Goal: Transaction & Acquisition: Download file/media

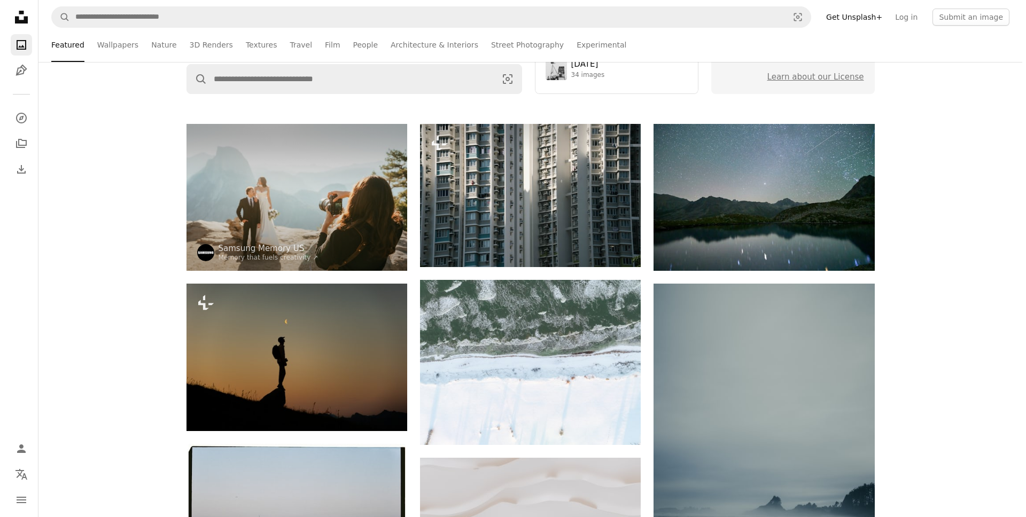
scroll to position [2868, 0]
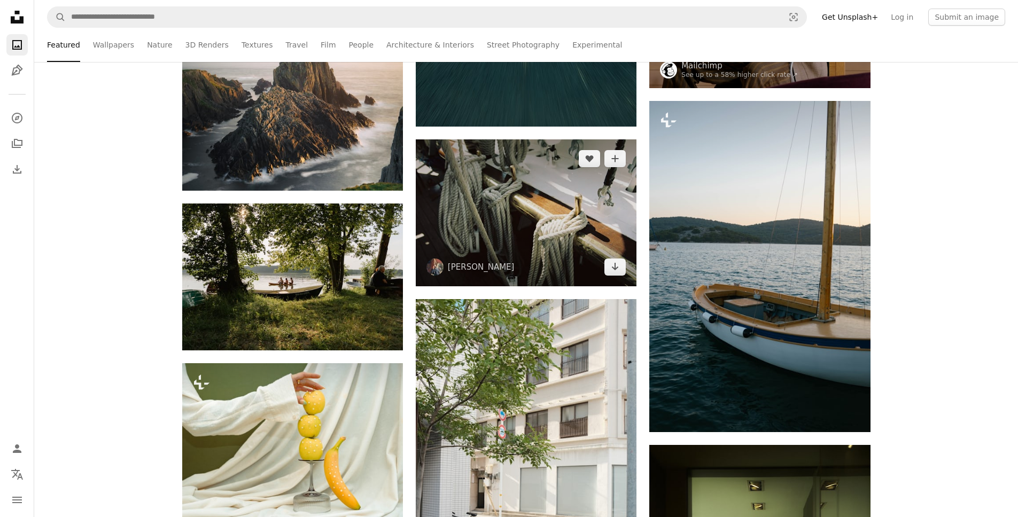
drag, startPoint x: 515, startPoint y: 240, endPoint x: 508, endPoint y: 239, distance: 7.1
click at [515, 240] on img at bounding box center [526, 212] width 221 height 147
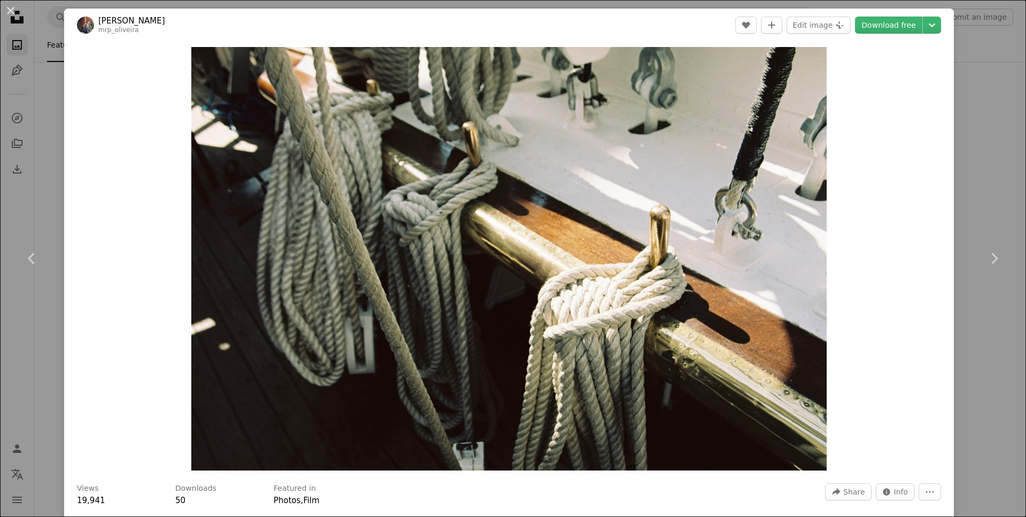
click at [982, 188] on div "An X shape Chevron left Chevron right [PERSON_NAME] mrp_oliveira A heart A plus…" at bounding box center [513, 258] width 1026 height 517
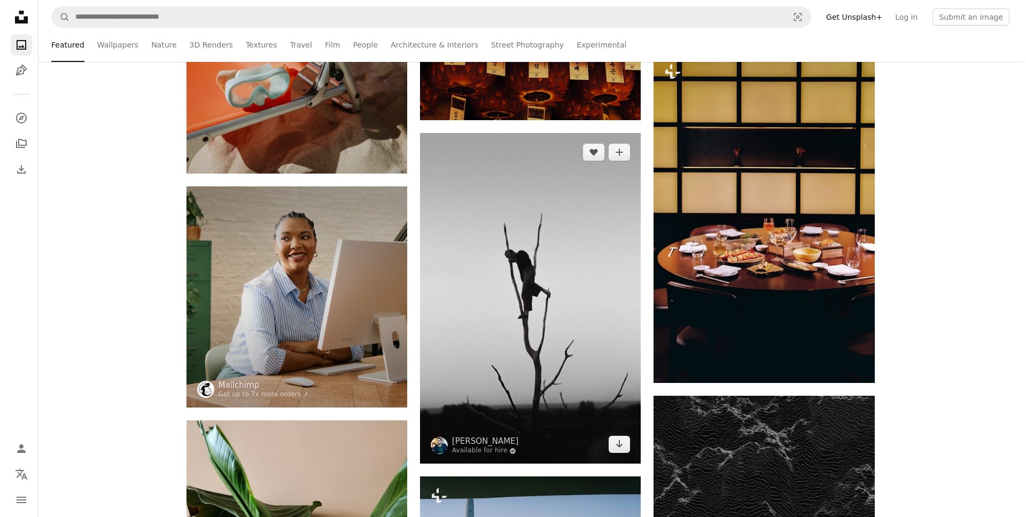
scroll to position [4380, 0]
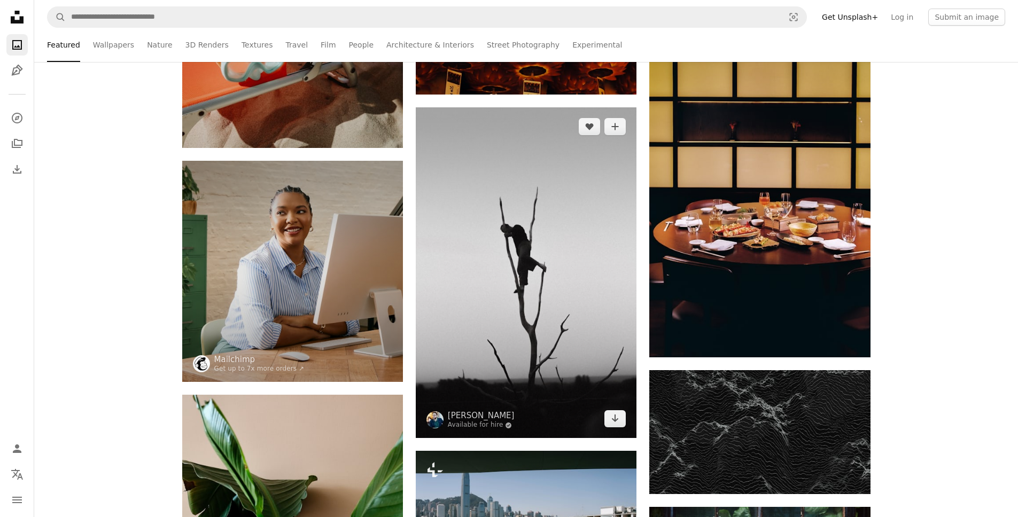
click at [521, 277] on img at bounding box center [526, 272] width 221 height 331
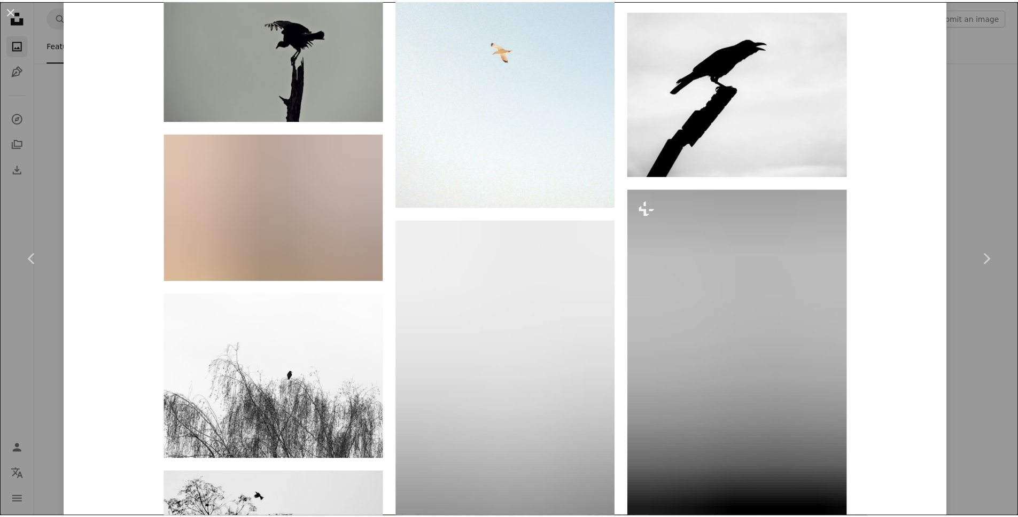
scroll to position [2619, 0]
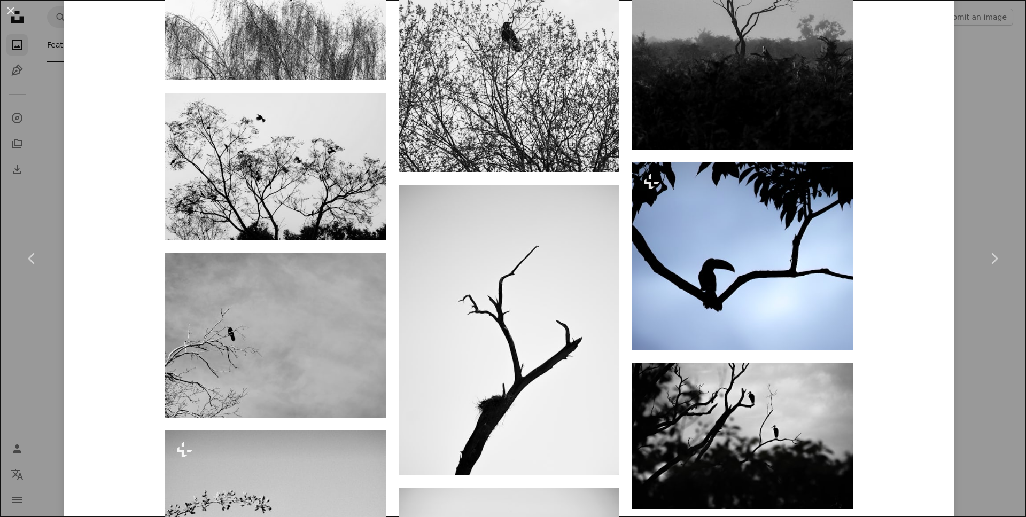
click at [996, 64] on div "An X shape Chevron left Chevron right [PERSON_NAME] Available for hire A checkm…" at bounding box center [513, 258] width 1026 height 517
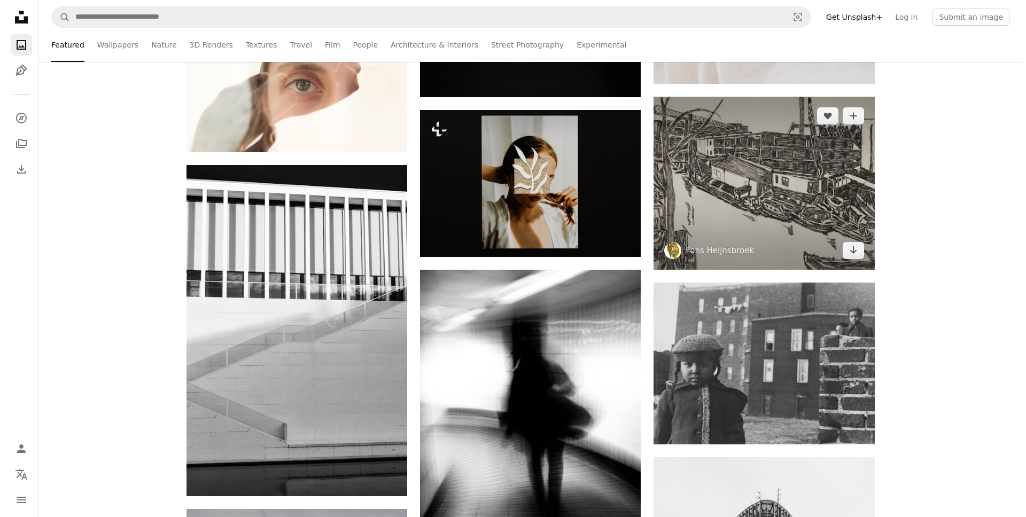
scroll to position [6374, 0]
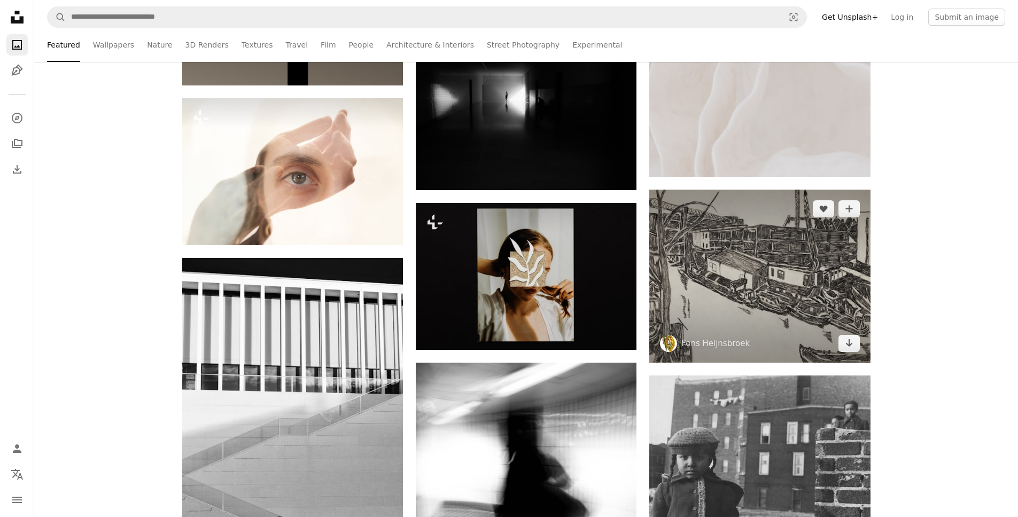
click at [749, 296] on img at bounding box center [759, 276] width 221 height 173
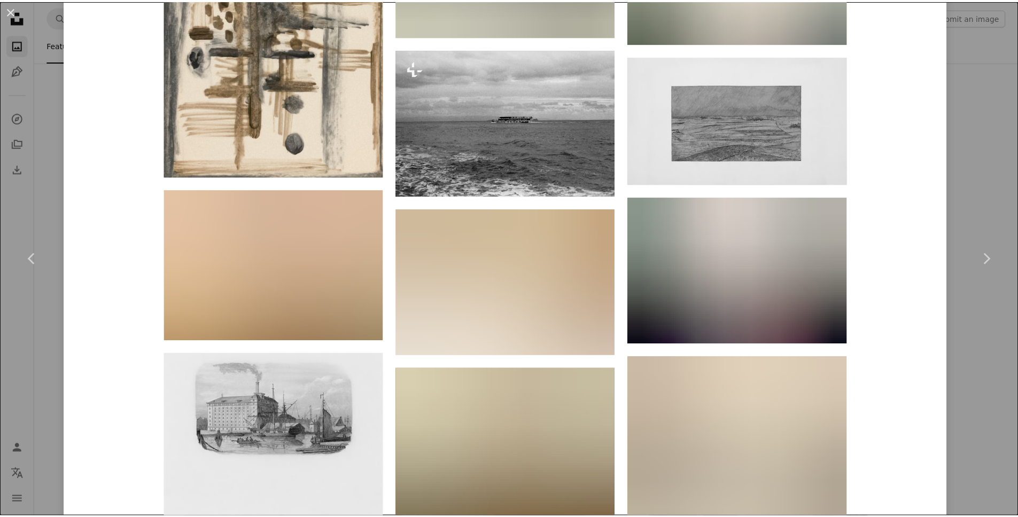
scroll to position [2685, 0]
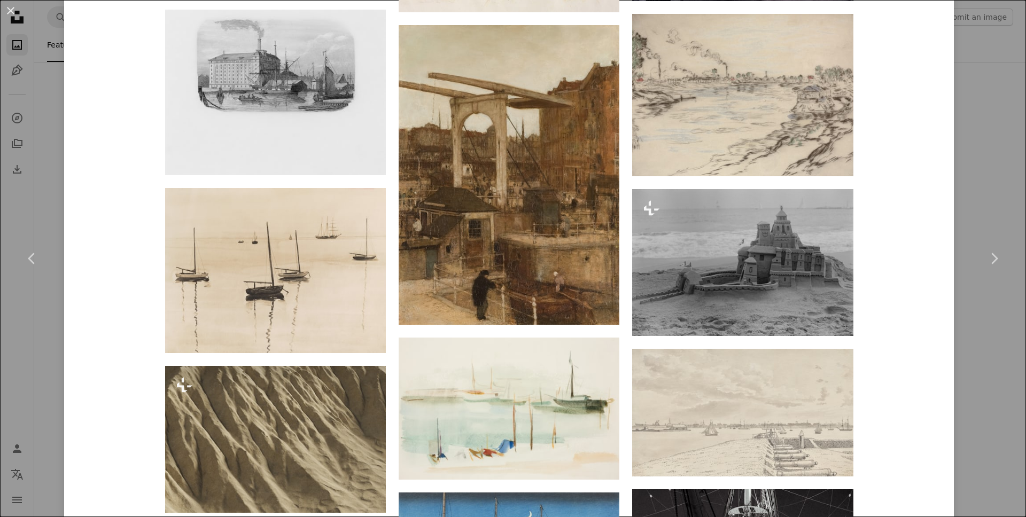
click at [977, 339] on div "An X shape Chevron left Chevron right Fons Heijnsbroek heijnsbroek_abstract_art…" at bounding box center [513, 258] width 1026 height 517
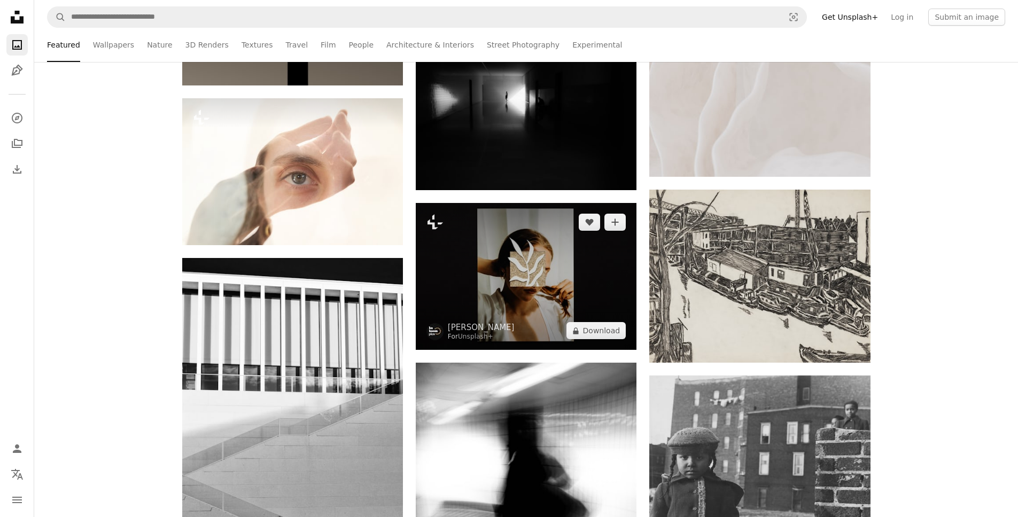
click at [522, 260] on img at bounding box center [526, 276] width 221 height 147
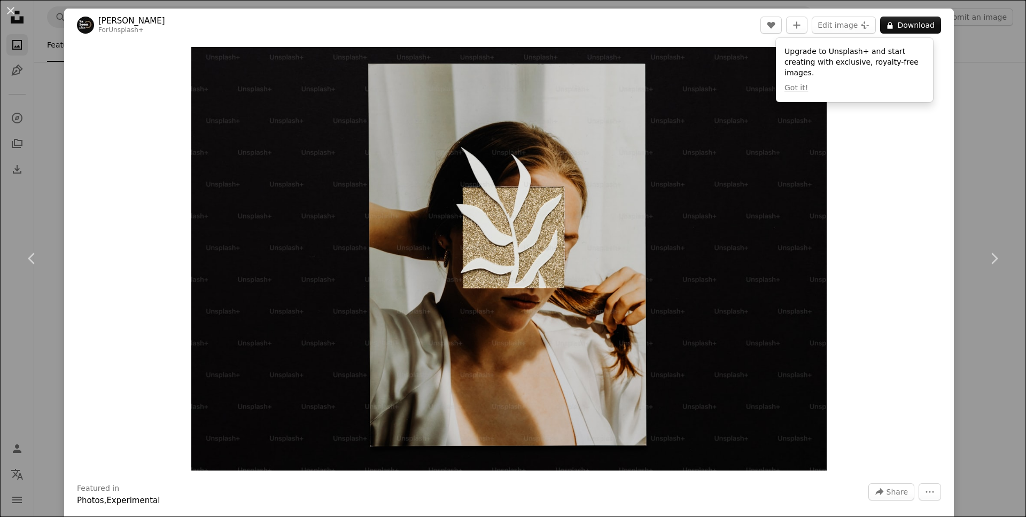
click at [993, 155] on div "An X shape Chevron left Chevron right [PERSON_NAME] For Unsplash+ A heart A plu…" at bounding box center [513, 258] width 1026 height 517
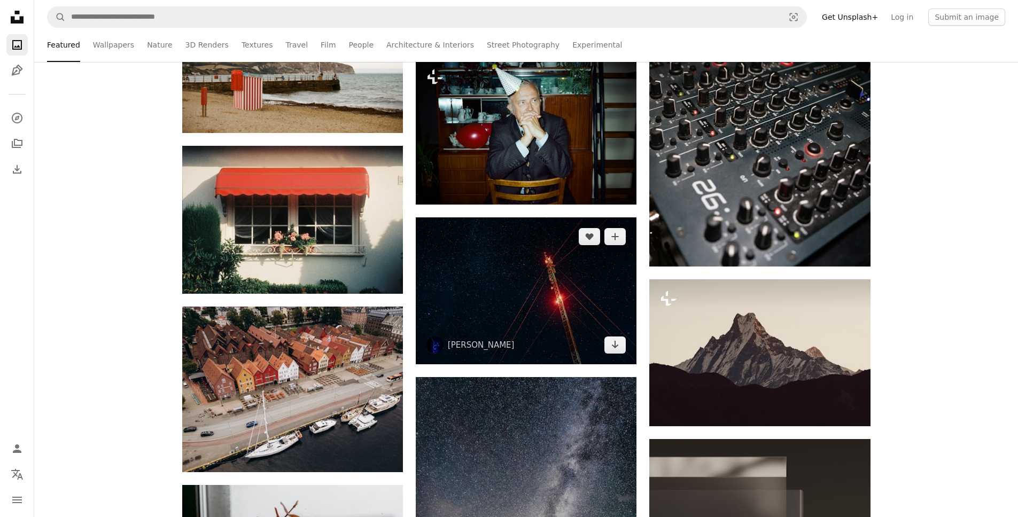
scroll to position [7606, 0]
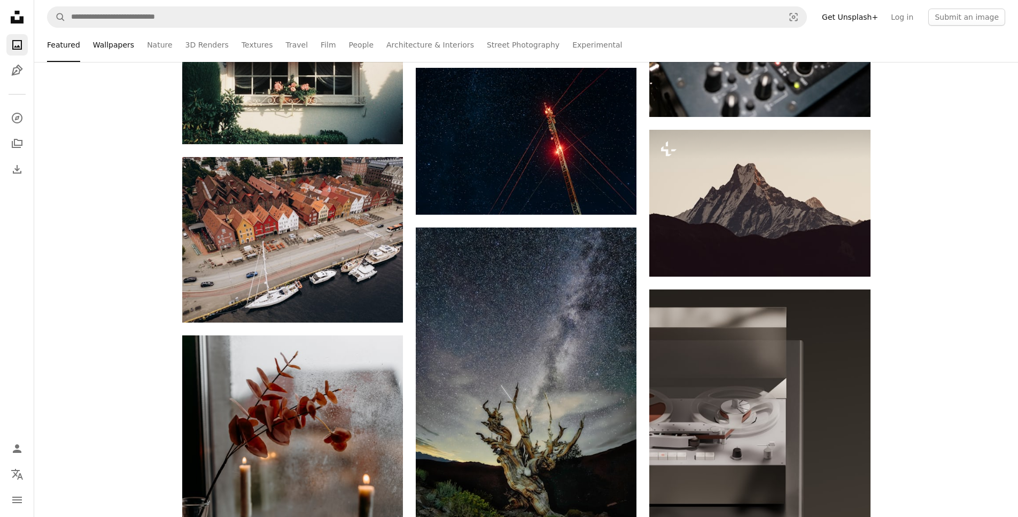
click at [109, 50] on link "Wallpapers" at bounding box center [113, 45] width 41 height 34
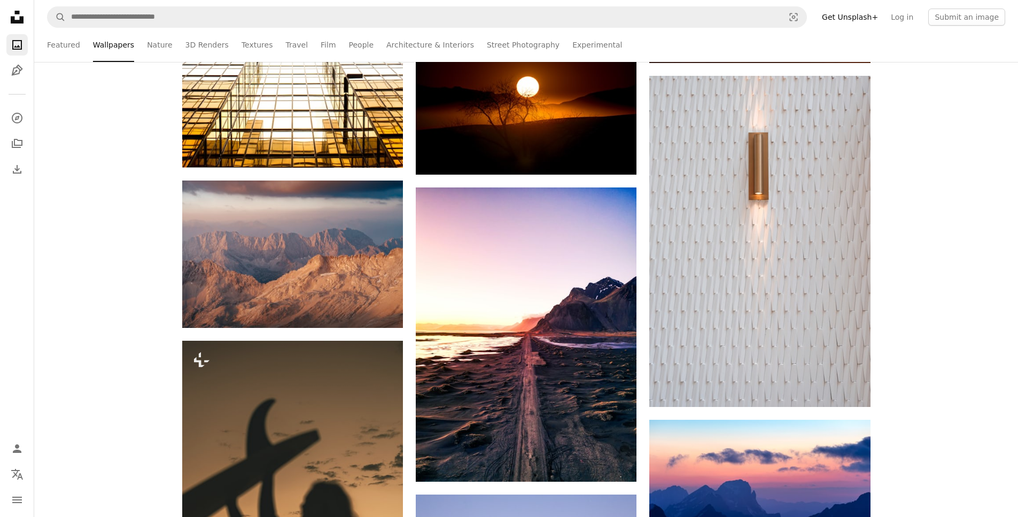
scroll to position [4487, 0]
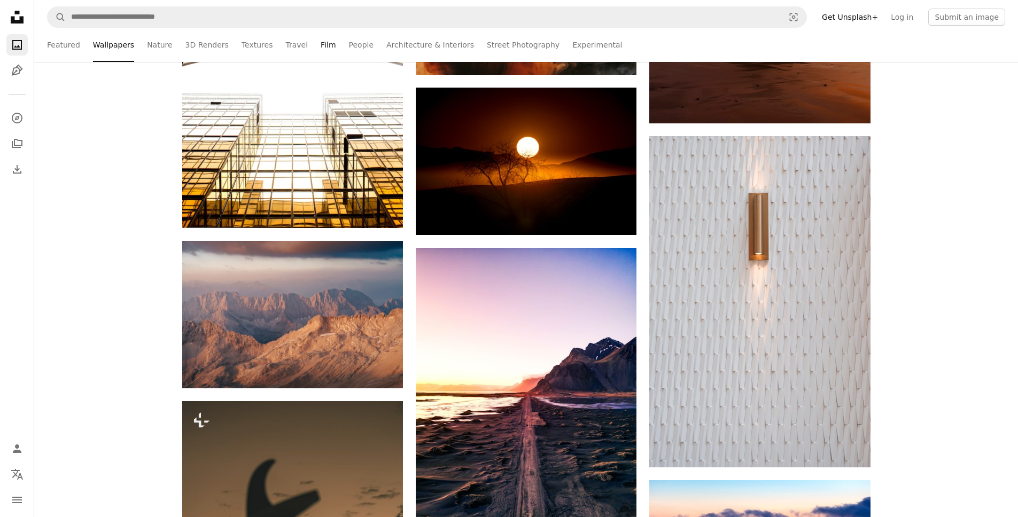
click at [321, 49] on link "Film" at bounding box center [328, 45] width 15 height 34
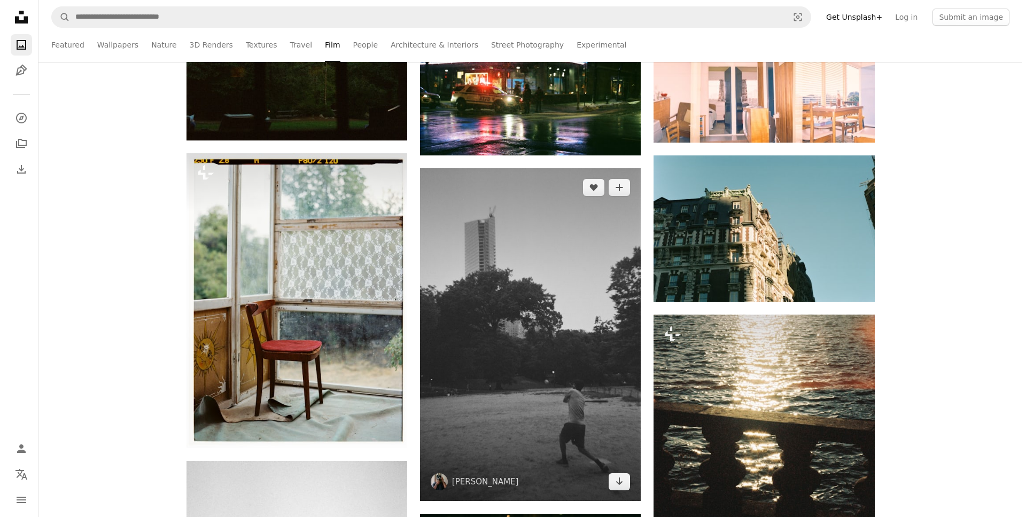
scroll to position [6380, 0]
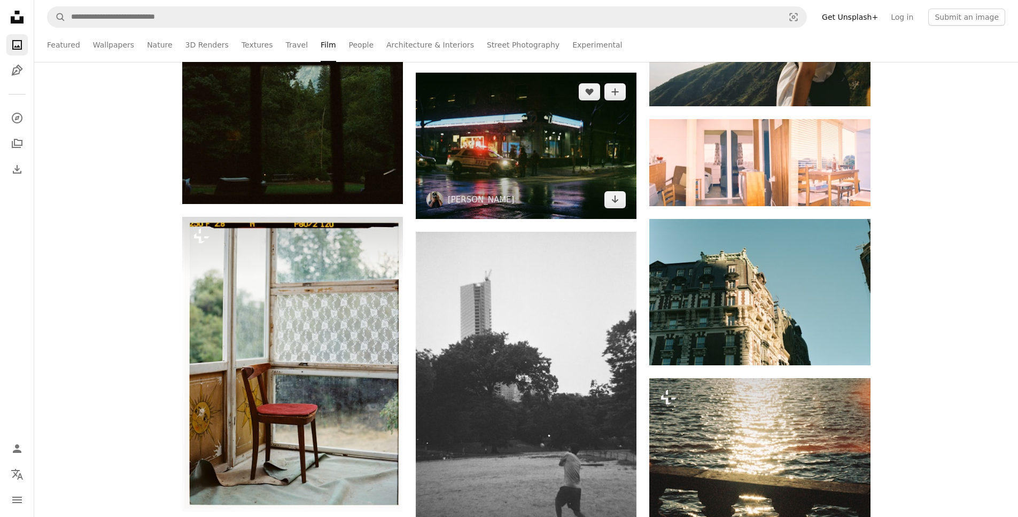
click at [516, 166] on img at bounding box center [526, 146] width 221 height 146
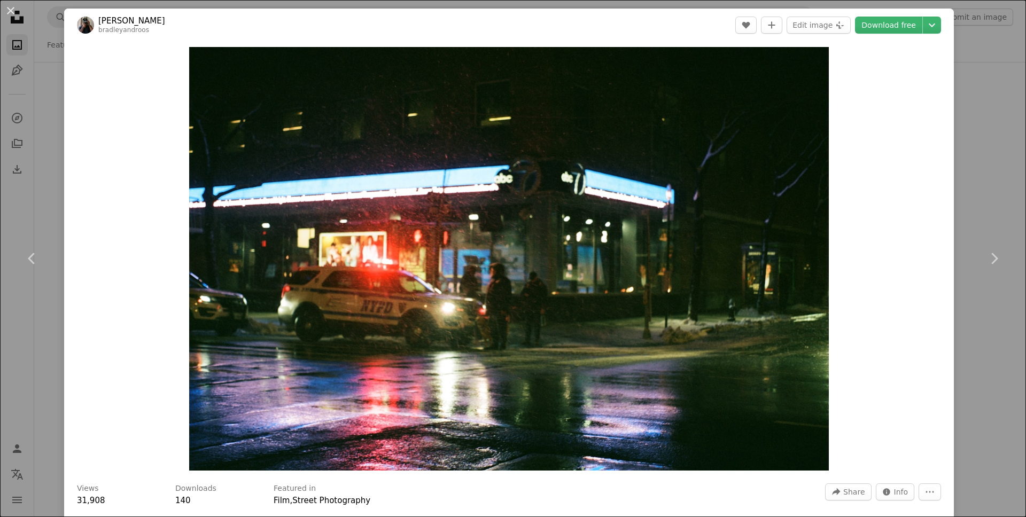
click at [962, 177] on div "An X shape Chevron left Chevron right [PERSON_NAME] bradleyandroos A heart A pl…" at bounding box center [513, 258] width 1026 height 517
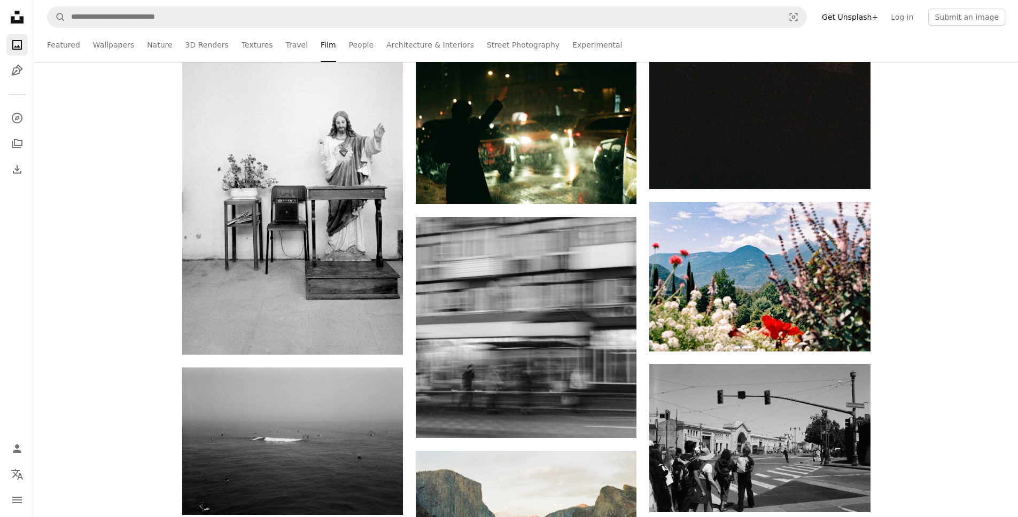
scroll to position [6916, 0]
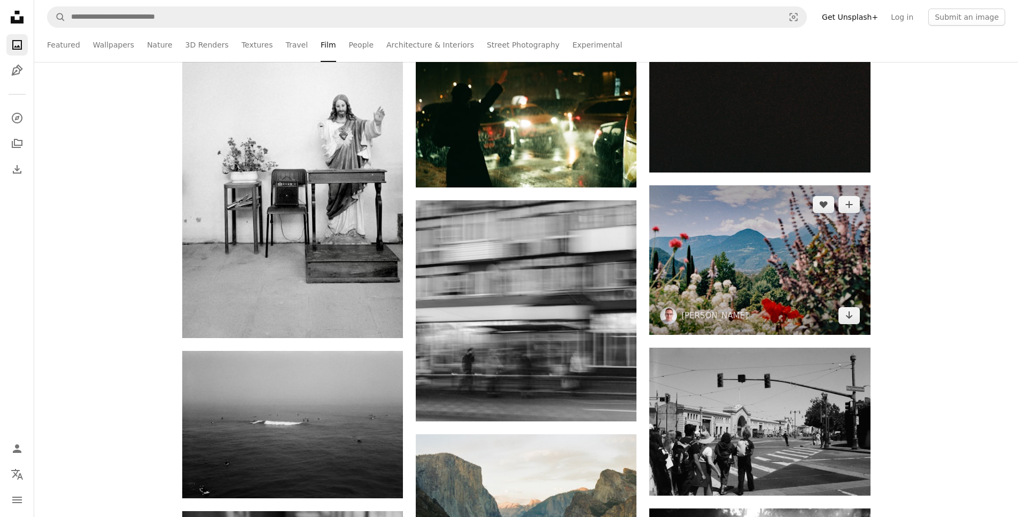
click at [720, 251] on img at bounding box center [759, 260] width 221 height 150
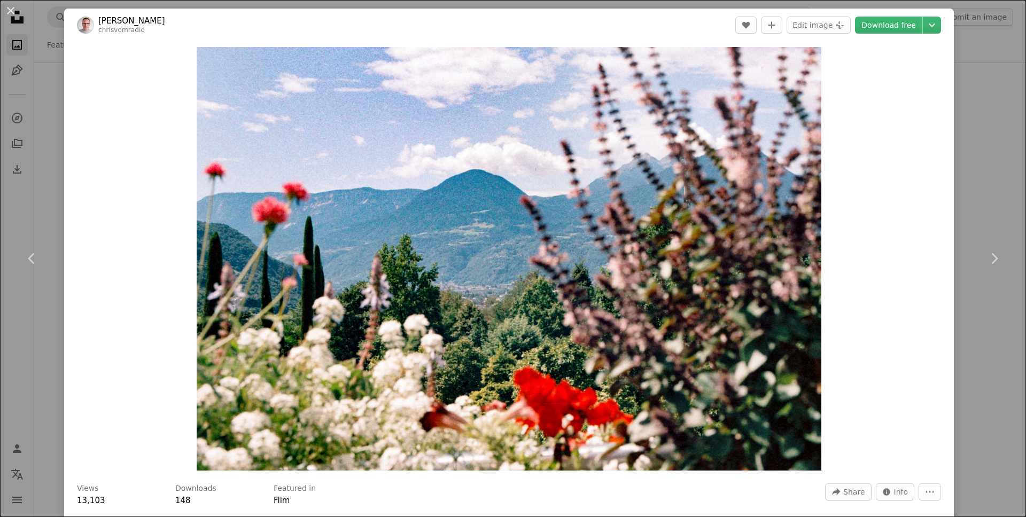
click at [994, 134] on div "An X shape Chevron left Chevron right [PERSON_NAME] chrisvomradio A heart A plu…" at bounding box center [513, 258] width 1026 height 517
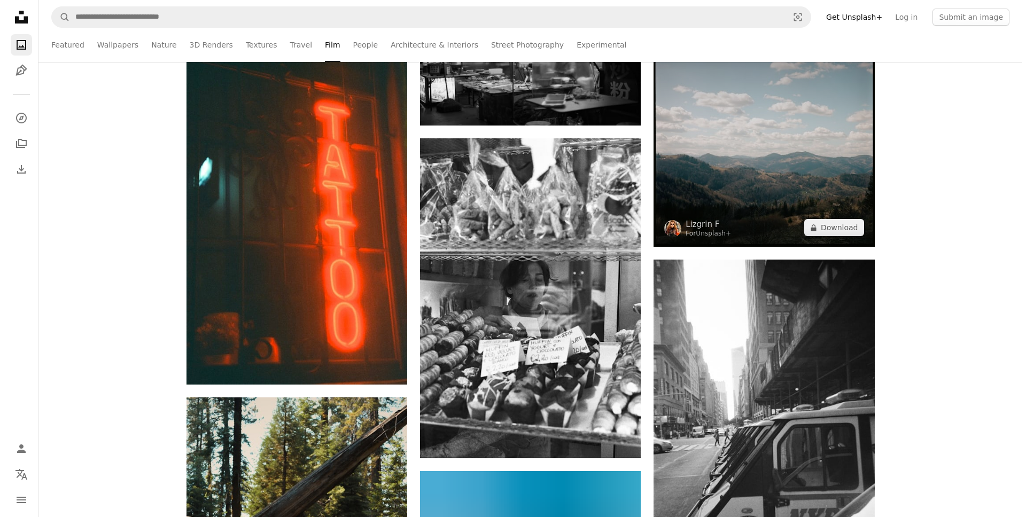
scroll to position [7769, 0]
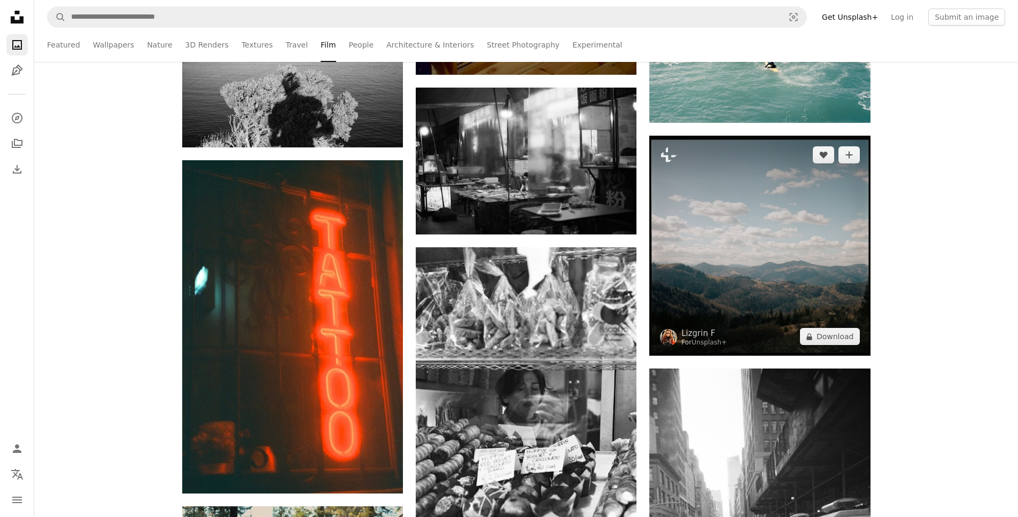
click at [748, 234] on img at bounding box center [759, 246] width 221 height 220
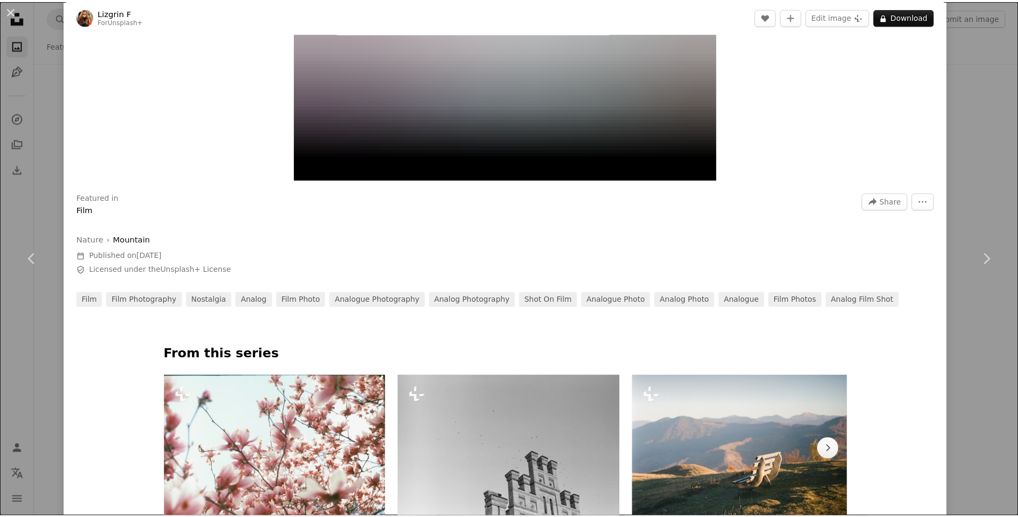
scroll to position [519, 0]
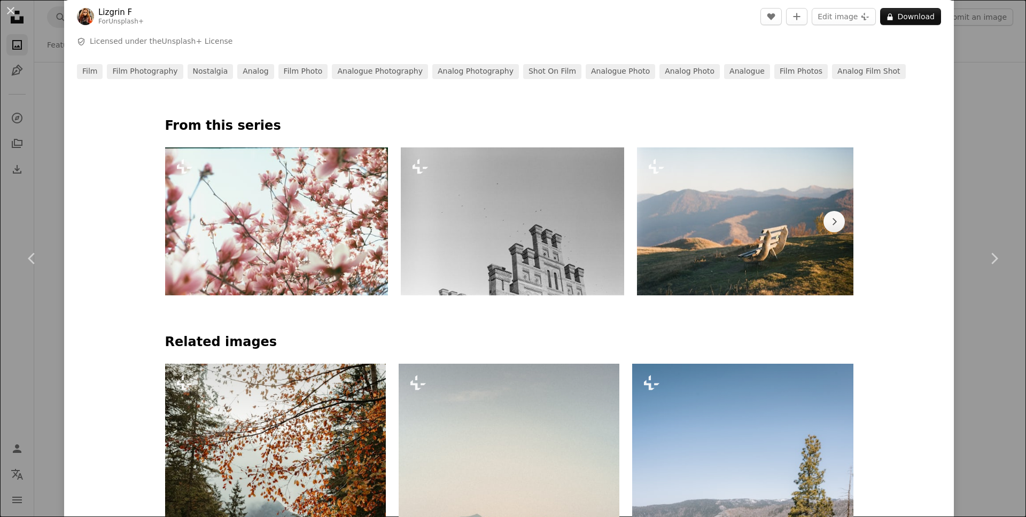
click at [997, 156] on div "An X shape Chevron left Chevron right Lizgrin F For Unsplash+ A heart A plus si…" at bounding box center [513, 258] width 1026 height 517
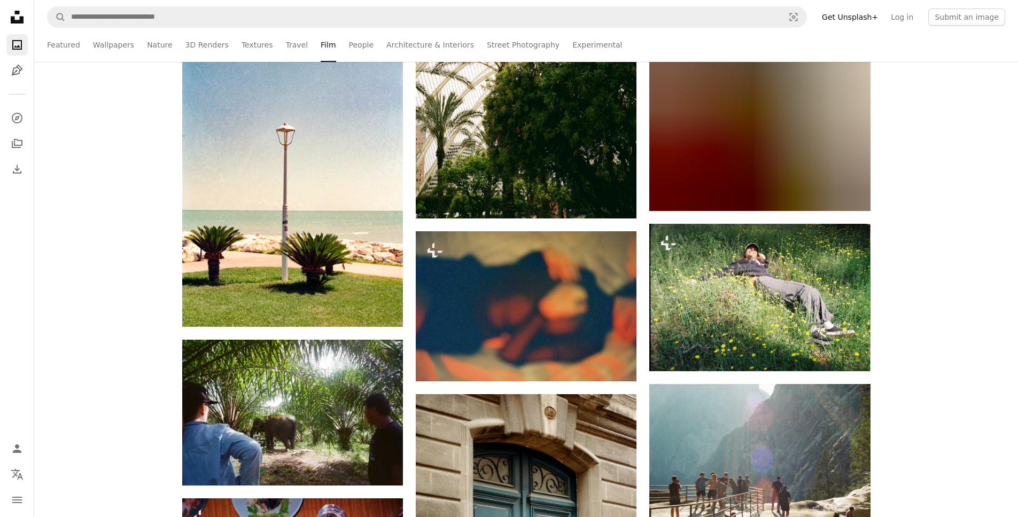
scroll to position [9453, 0]
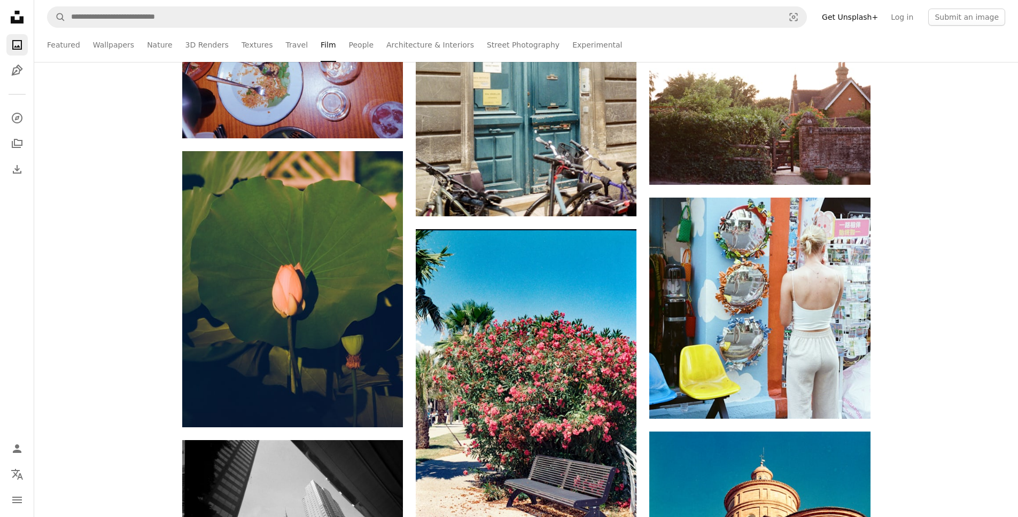
click at [497, 41] on link "Street Photography" at bounding box center [523, 45] width 73 height 34
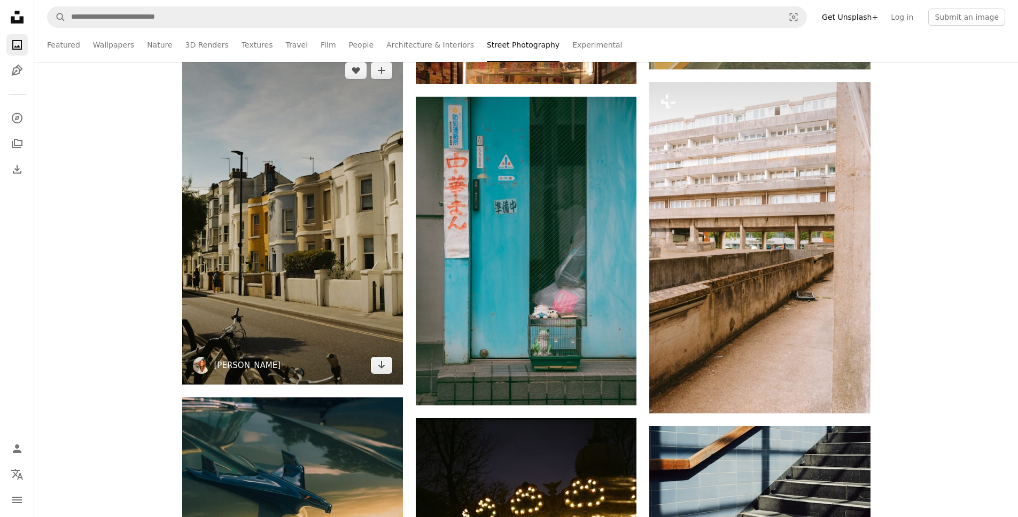
scroll to position [1366, 0]
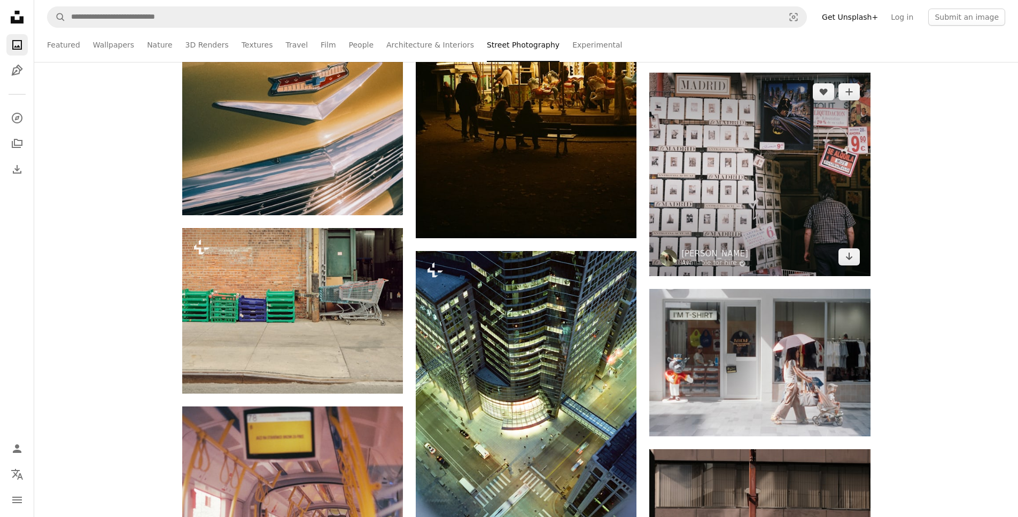
click at [751, 154] on img at bounding box center [759, 175] width 221 height 204
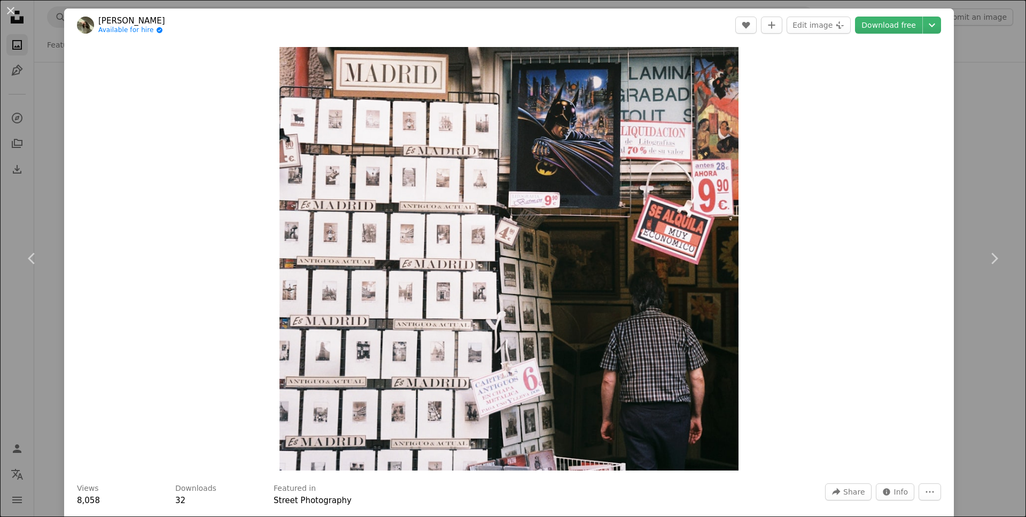
click at [952, 170] on div "An X shape Chevron left Chevron right [PERSON_NAME] Available for hire A checkm…" at bounding box center [513, 258] width 1026 height 517
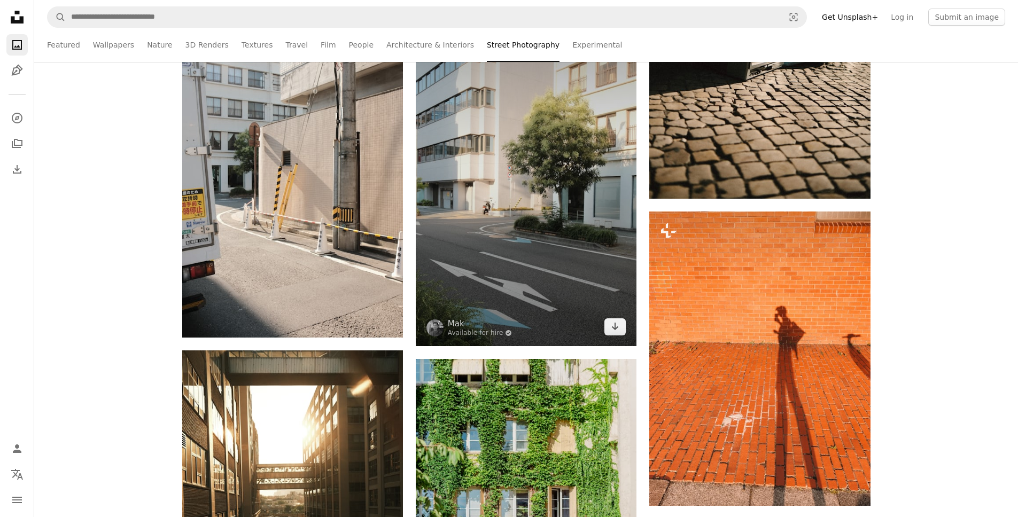
scroll to position [2847, 0]
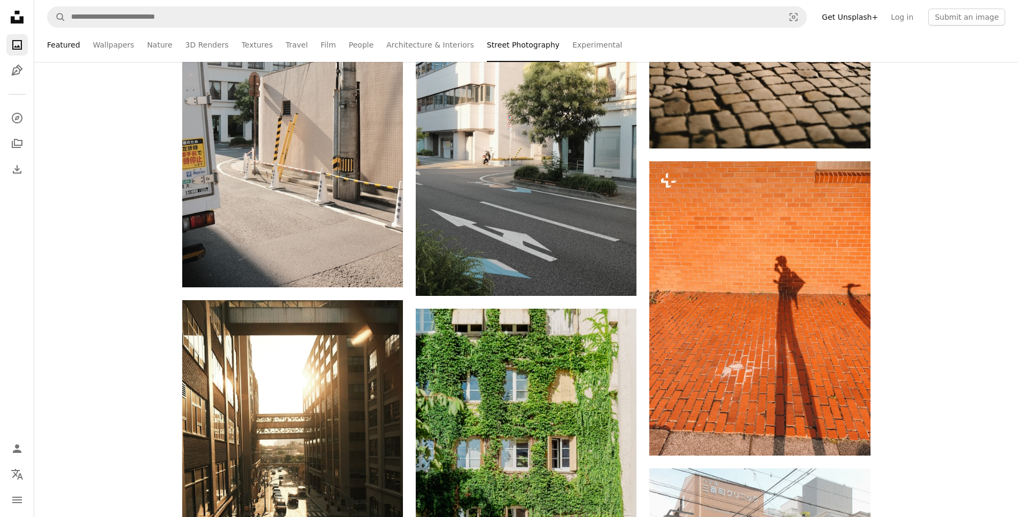
click at [66, 43] on link "Featured" at bounding box center [63, 45] width 33 height 34
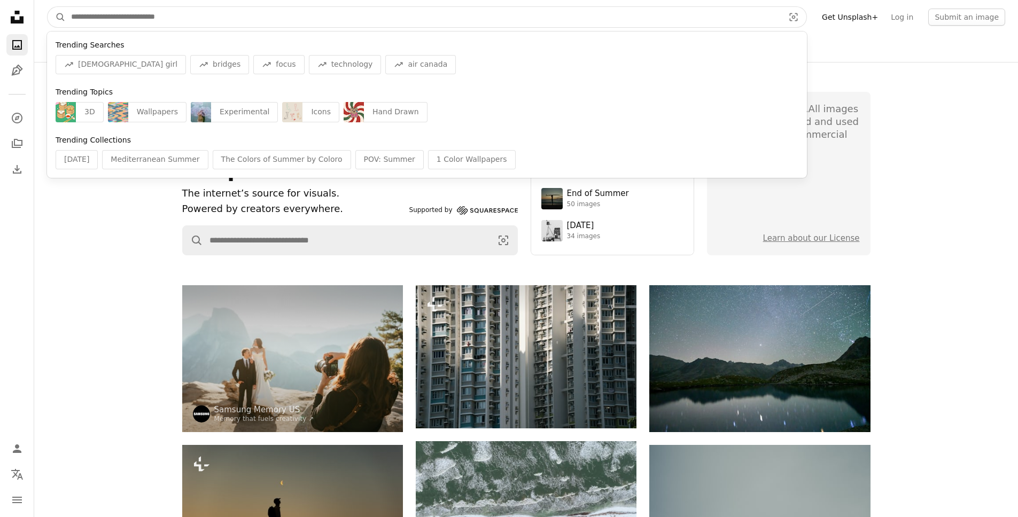
click at [158, 10] on input "Find visuals sitewide" at bounding box center [423, 17] width 715 height 20
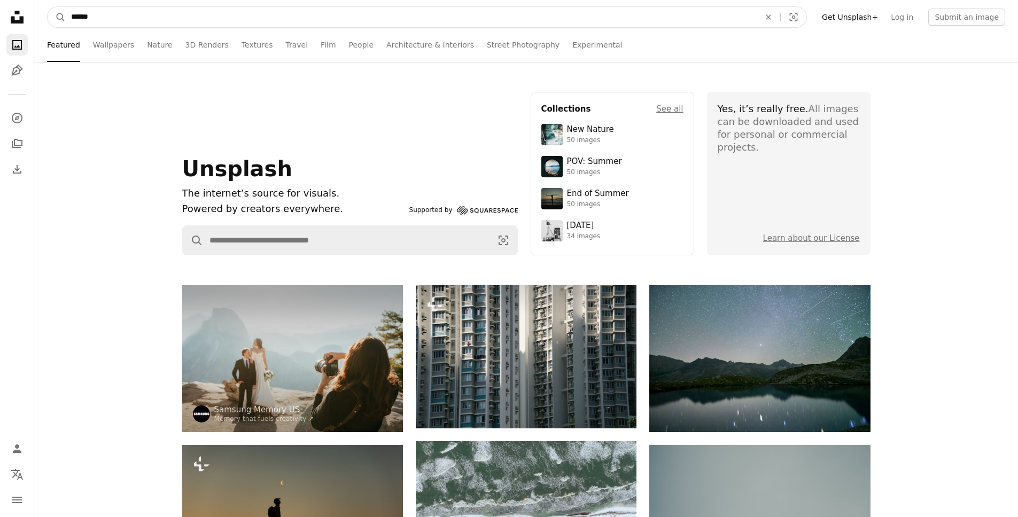
type input "******"
click at [48, 7] on button "A magnifying glass" at bounding box center [57, 17] width 18 height 20
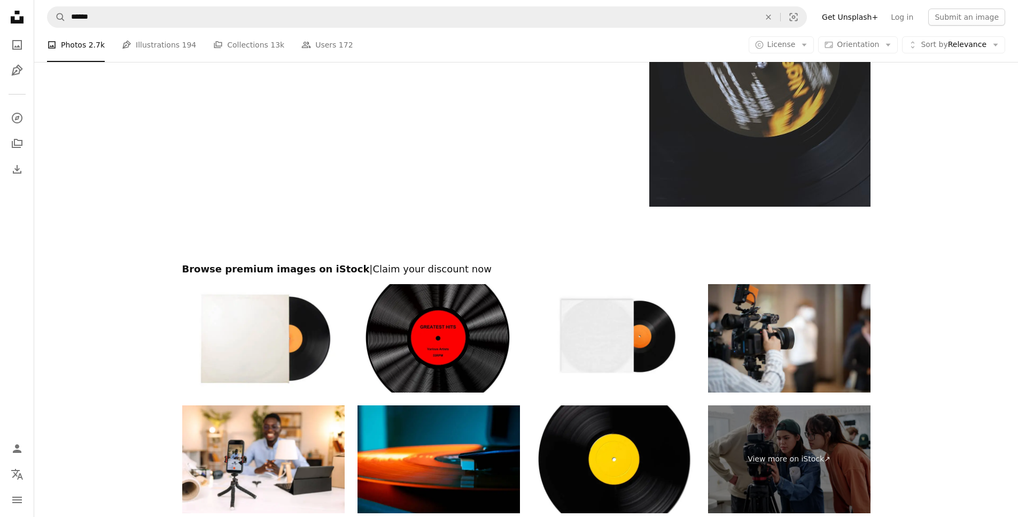
scroll to position [2199, 0]
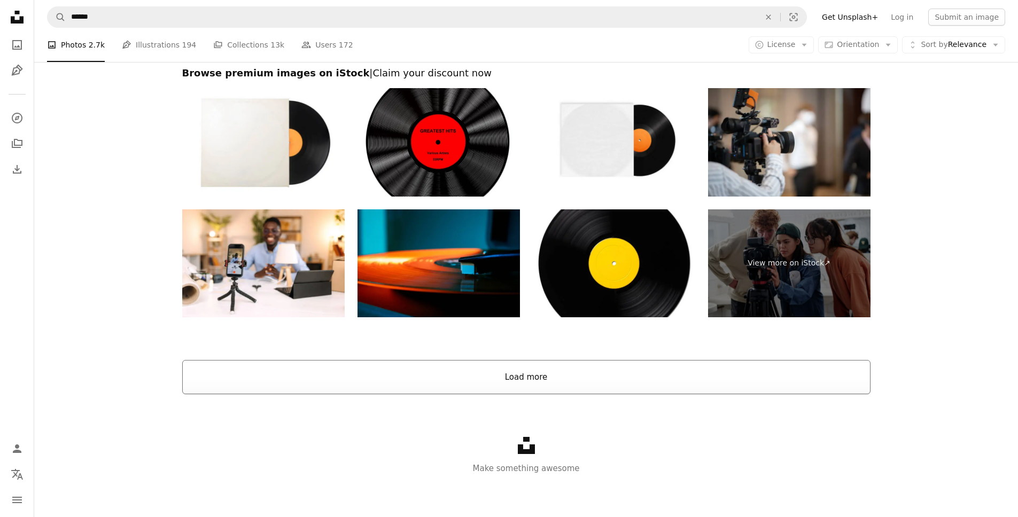
click at [521, 383] on button "Load more" at bounding box center [526, 377] width 688 height 34
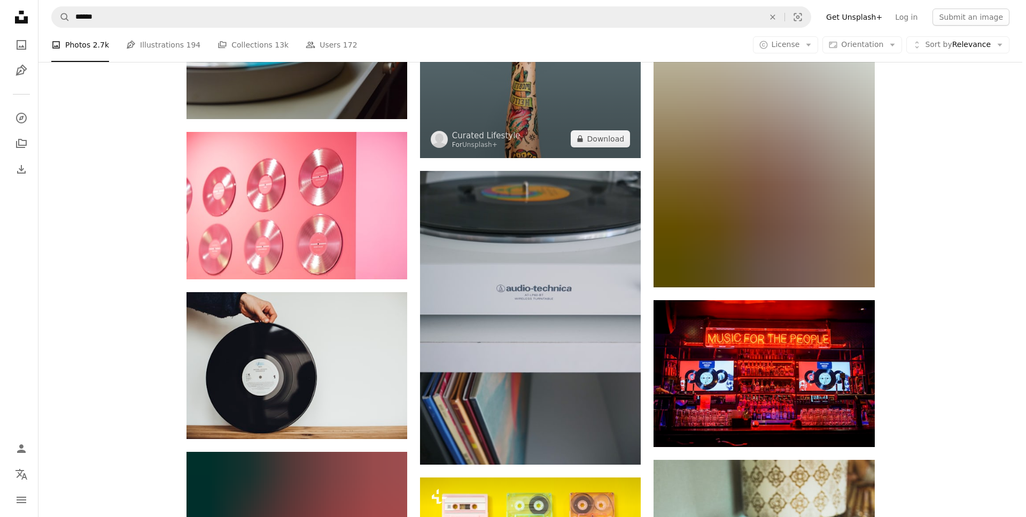
scroll to position [4778, 0]
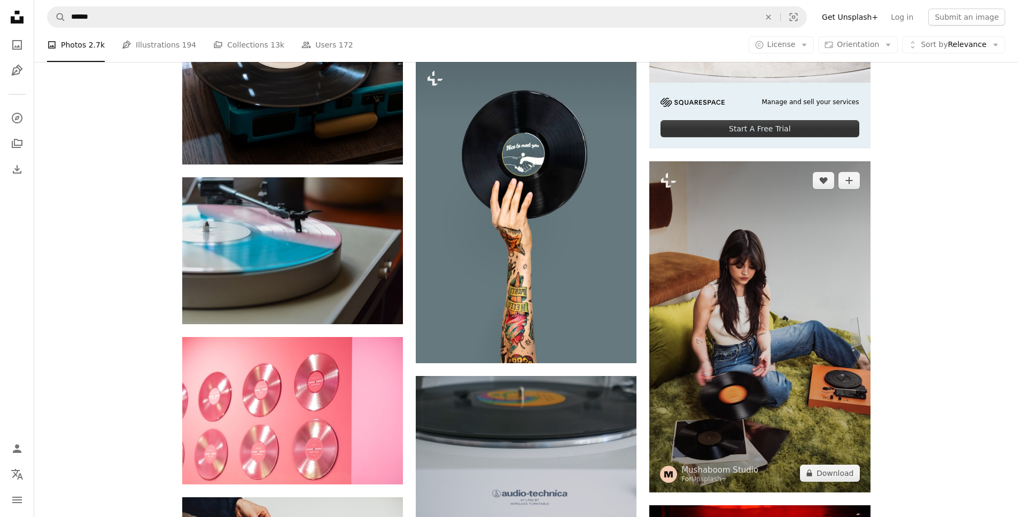
click at [825, 358] on img at bounding box center [759, 326] width 221 height 331
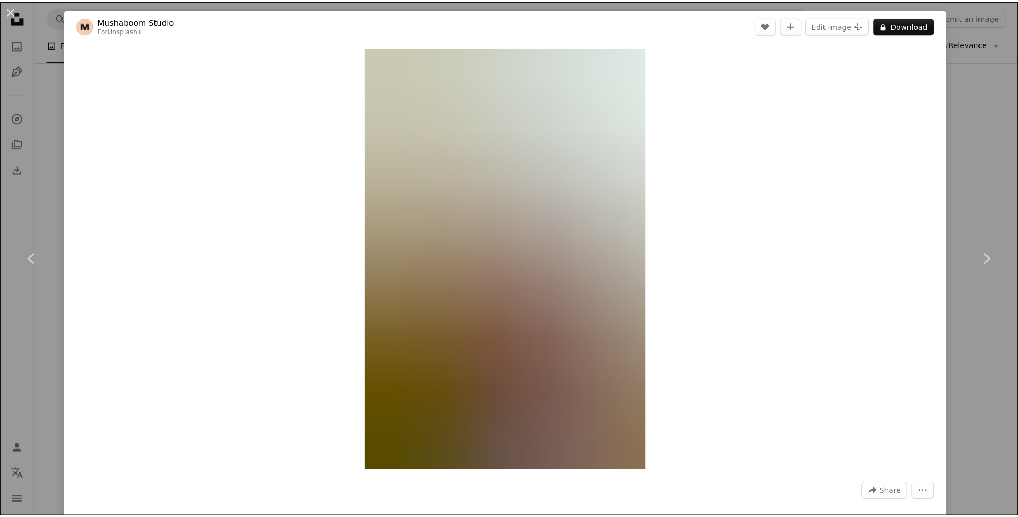
scroll to position [355, 0]
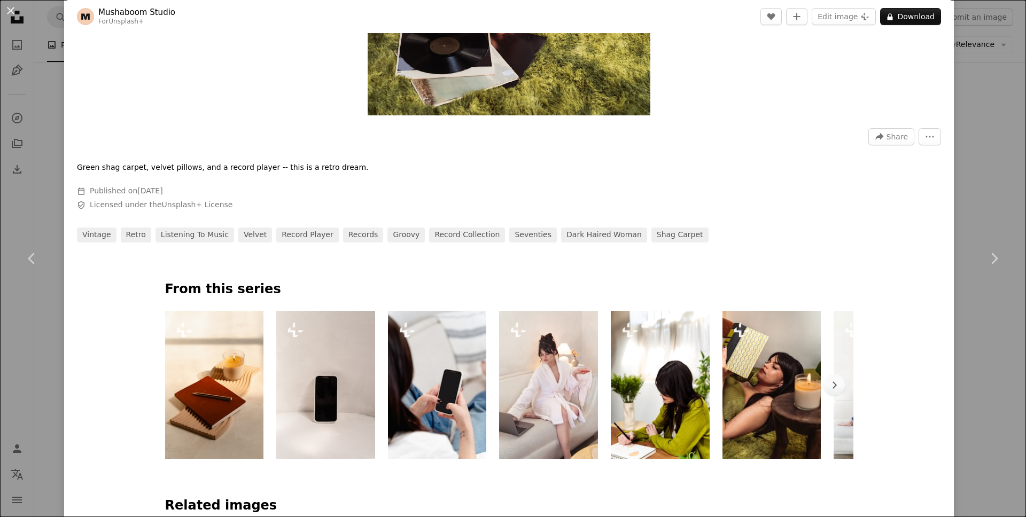
click at [50, 45] on div "An X shape Chevron left Chevron right Mushaboom Studio For Unsplash+ A heart A …" at bounding box center [513, 258] width 1026 height 517
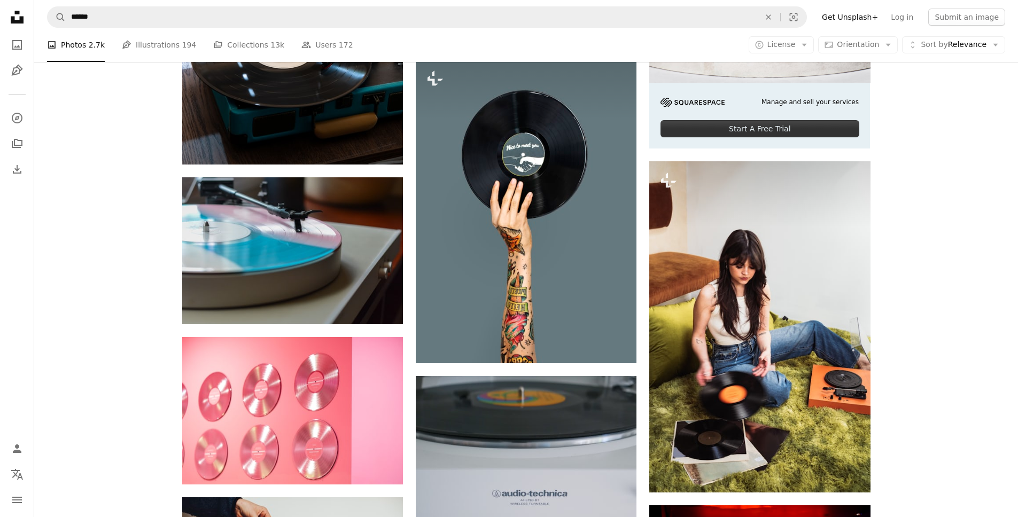
click at [14, 20] on icon at bounding box center [17, 17] width 13 height 13
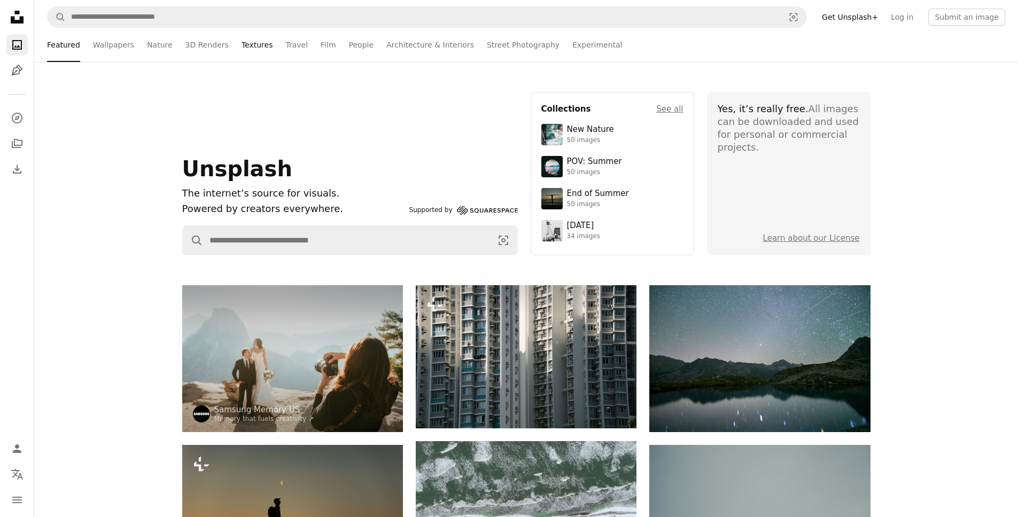
click at [242, 44] on link "Textures" at bounding box center [258, 45] width 32 height 34
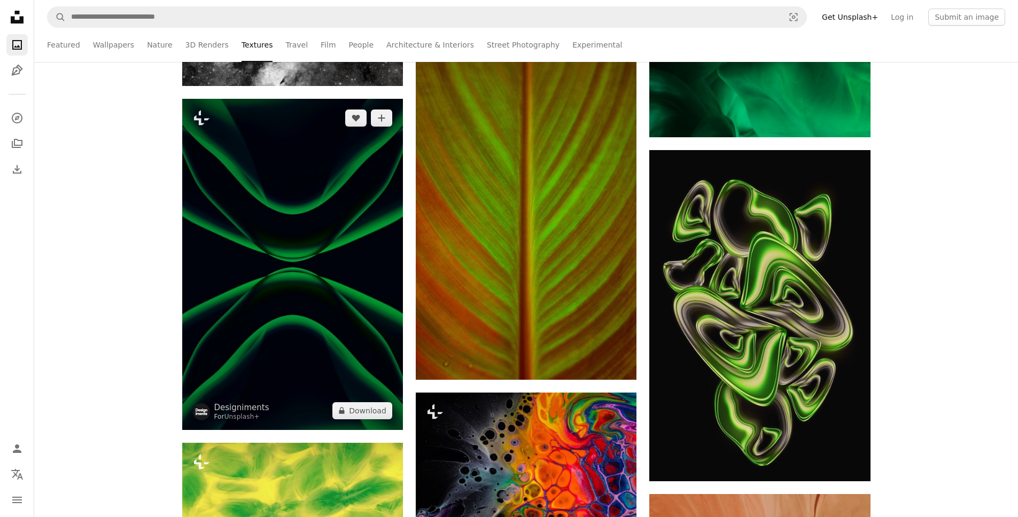
scroll to position [1444, 0]
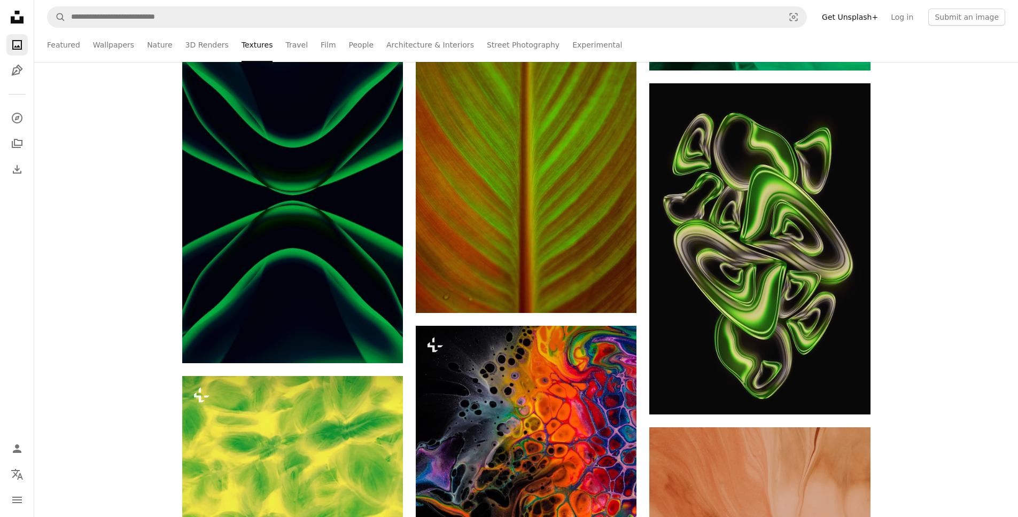
click at [299, 44] on ul "Featured Wallpapers Nature 3D Renders Textures Travel Film People Architecture …" at bounding box center [549, 45] width 912 height 34
click at [299, 46] on ul "Featured Wallpapers Nature 3D Renders Textures Travel Film People Architecture …" at bounding box center [549, 45] width 912 height 34
click at [293, 45] on link "Travel" at bounding box center [296, 45] width 22 height 34
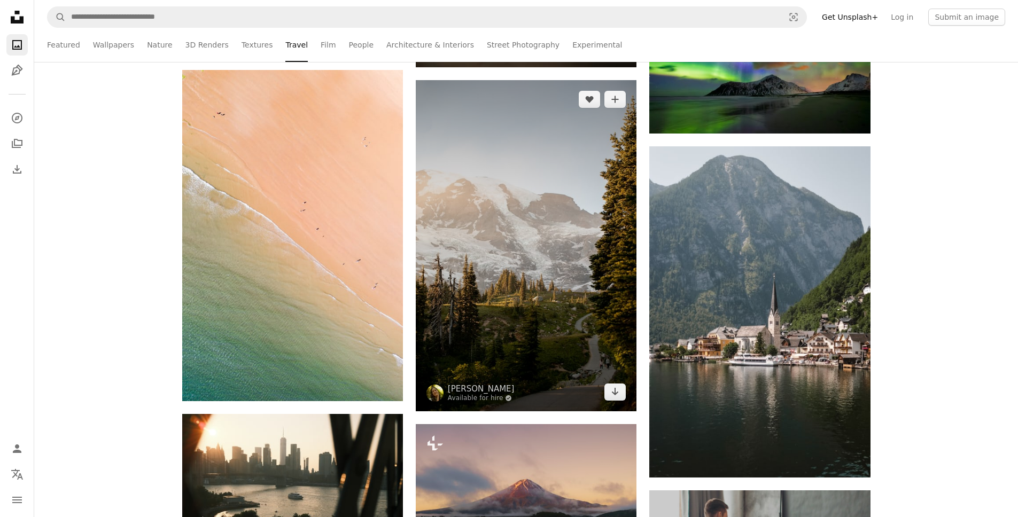
scroll to position [3686, 0]
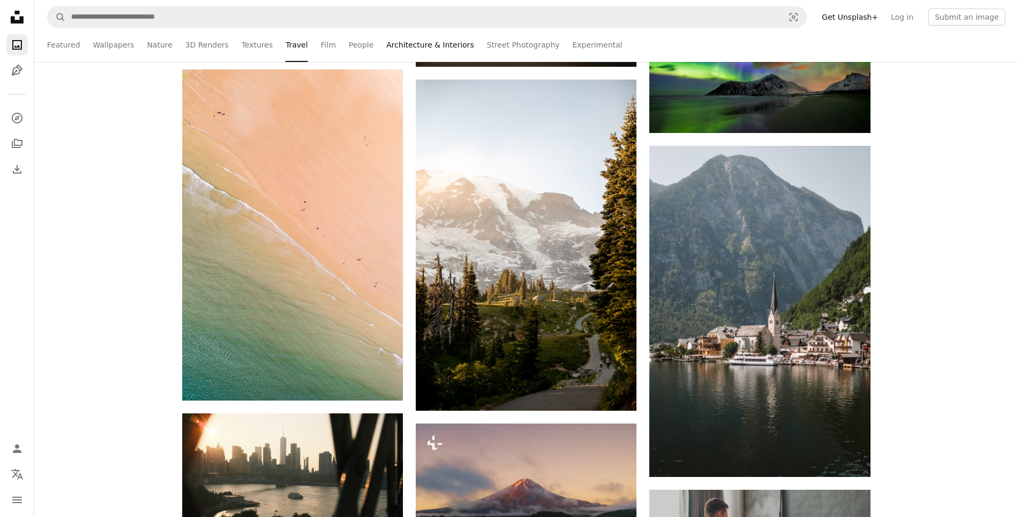
click at [419, 47] on link "Architecture & Interiors" at bounding box center [430, 45] width 88 height 34
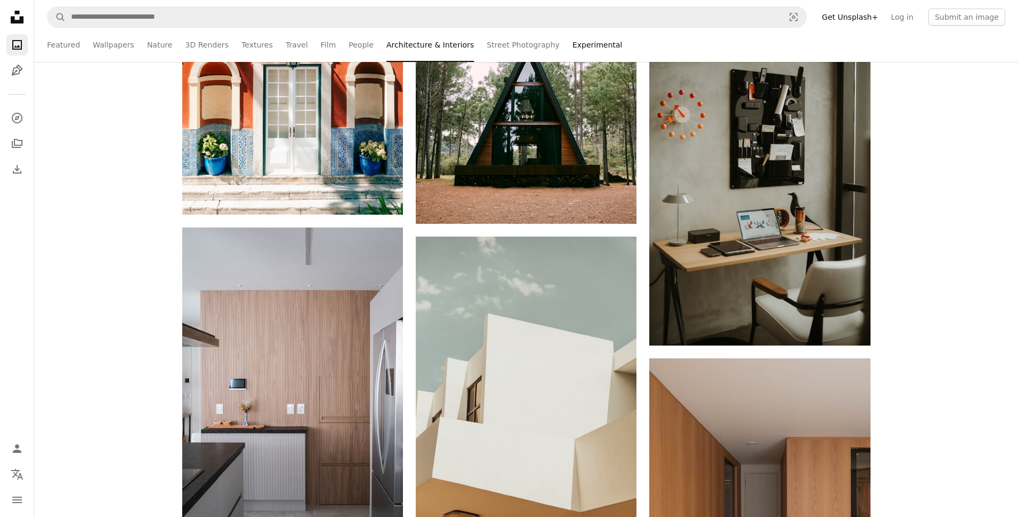
scroll to position [7955, 0]
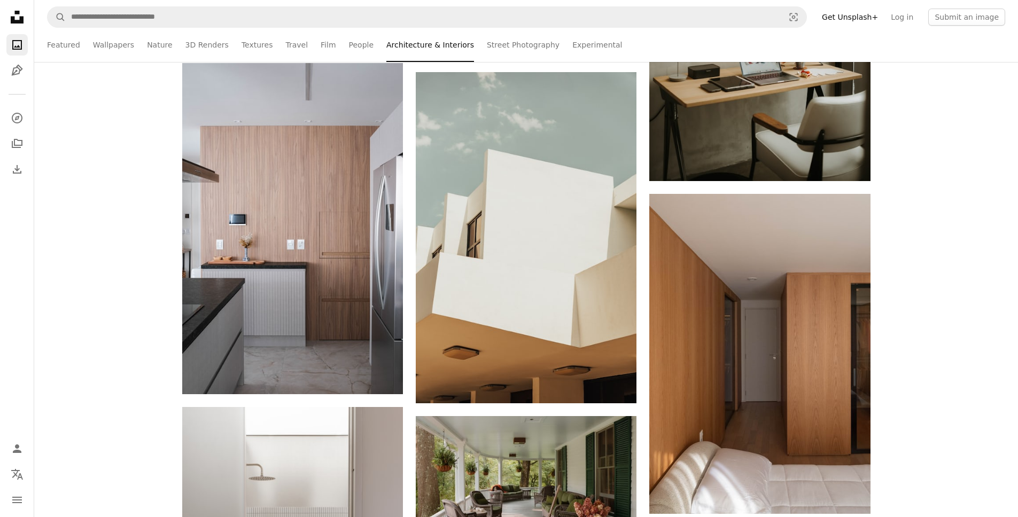
click at [572, 40] on link "Experimental" at bounding box center [597, 45] width 50 height 34
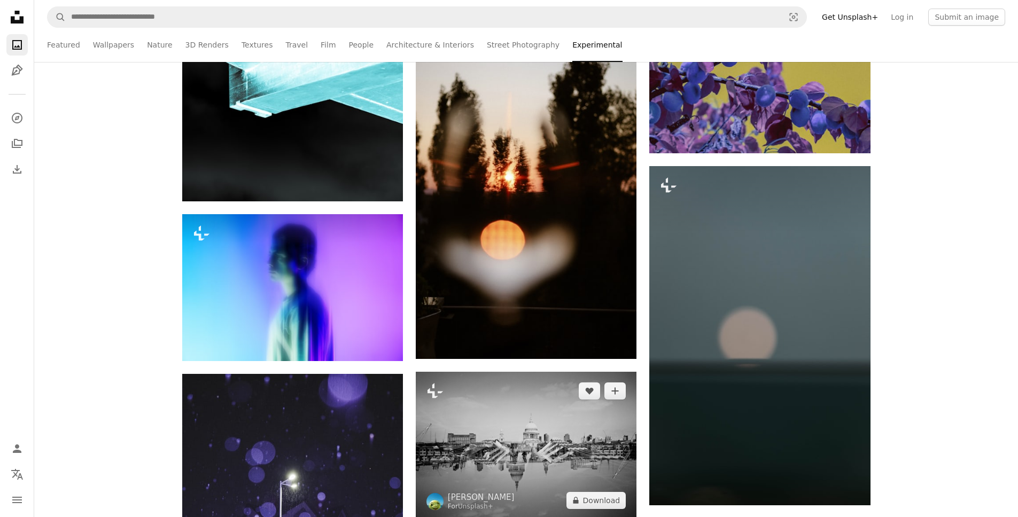
scroll to position [6454, 0]
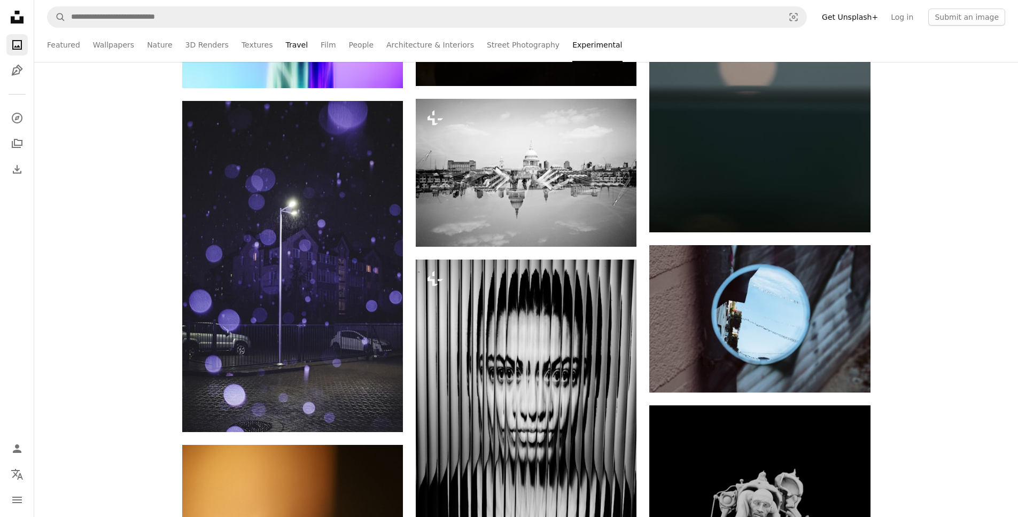
click at [285, 43] on link "Travel" at bounding box center [296, 45] width 22 height 34
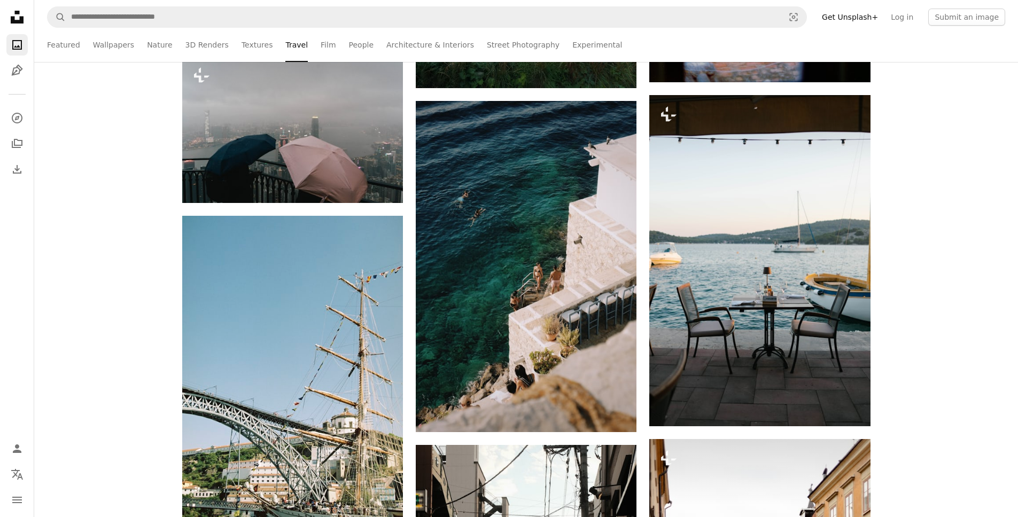
scroll to position [531, 0]
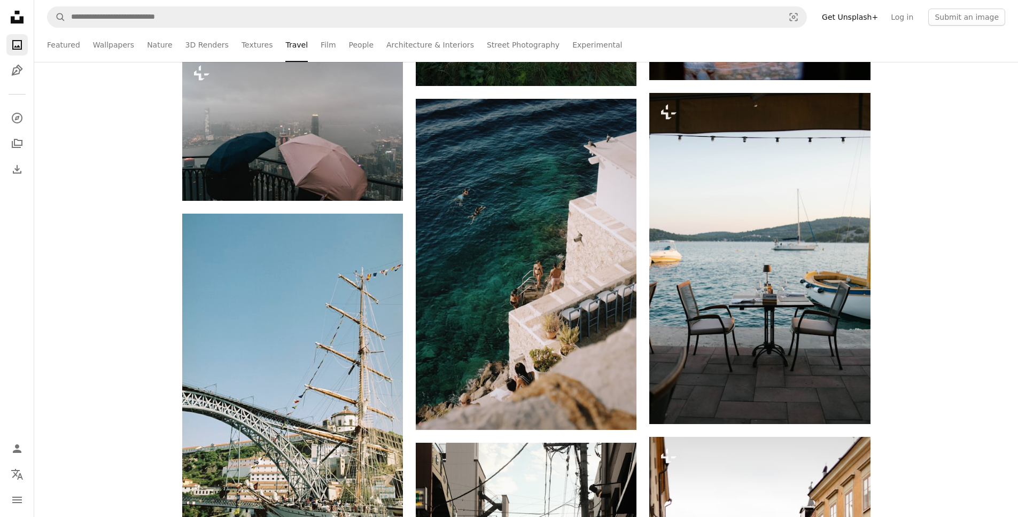
click at [326, 46] on ul "Featured Wallpapers Nature 3D Renders Textures Travel Film People Architecture …" at bounding box center [549, 45] width 912 height 34
click at [321, 43] on link "Film" at bounding box center [328, 45] width 15 height 34
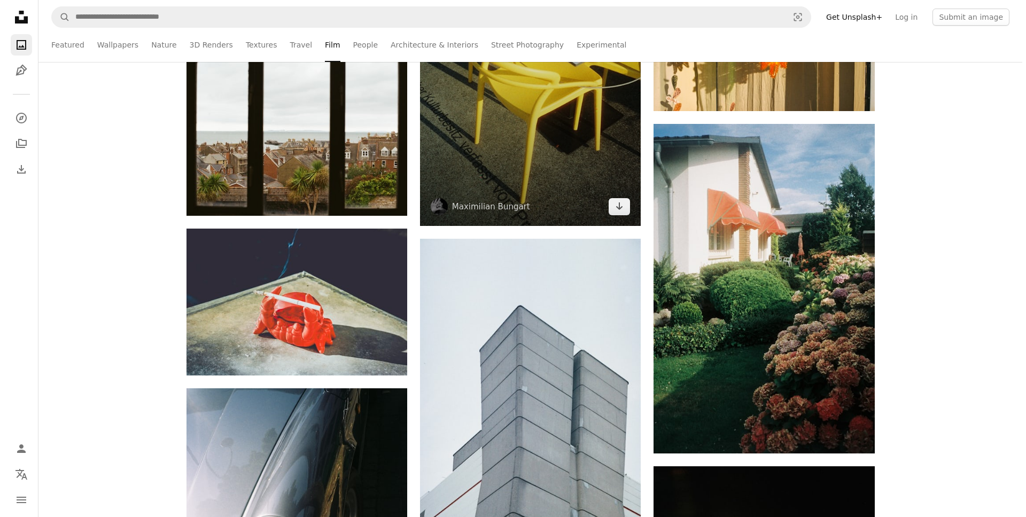
scroll to position [3686, 0]
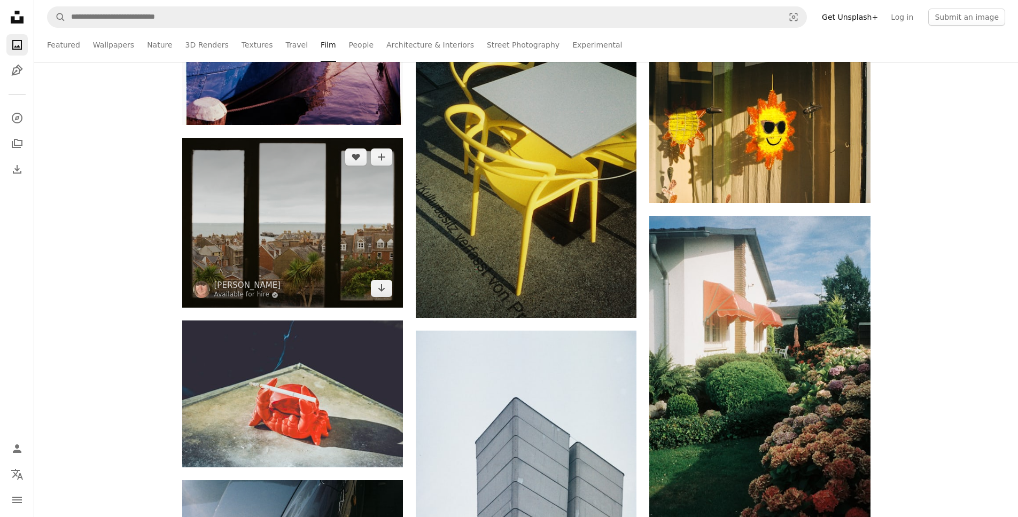
click at [360, 205] on img at bounding box center [292, 223] width 221 height 170
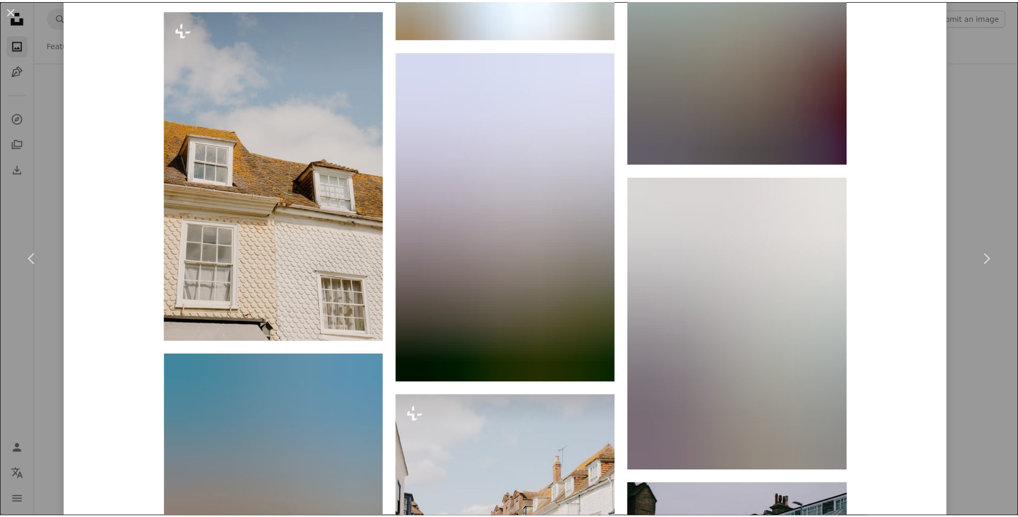
scroll to position [2377, 0]
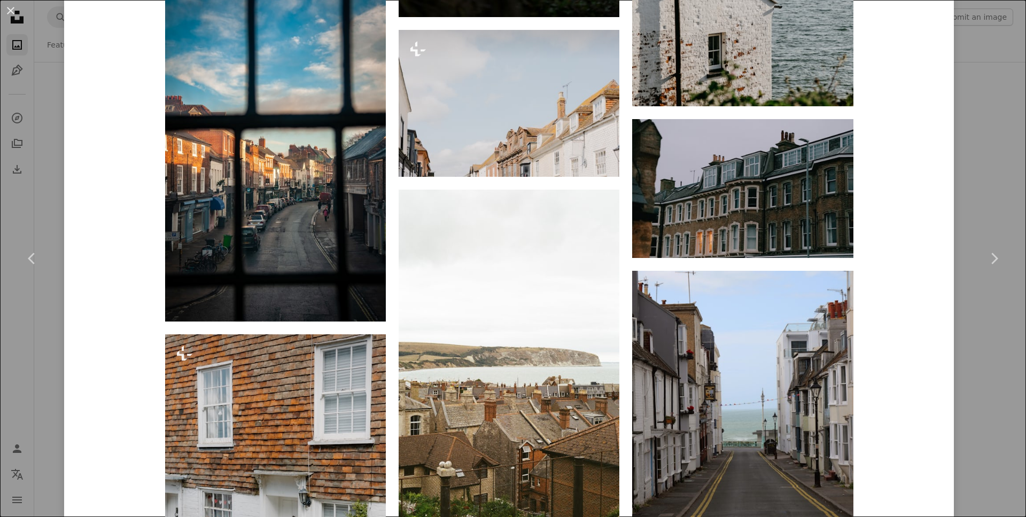
click at [986, 310] on div "An X shape Chevron left Chevron right [PERSON_NAME] Available for hire A checkm…" at bounding box center [513, 258] width 1026 height 517
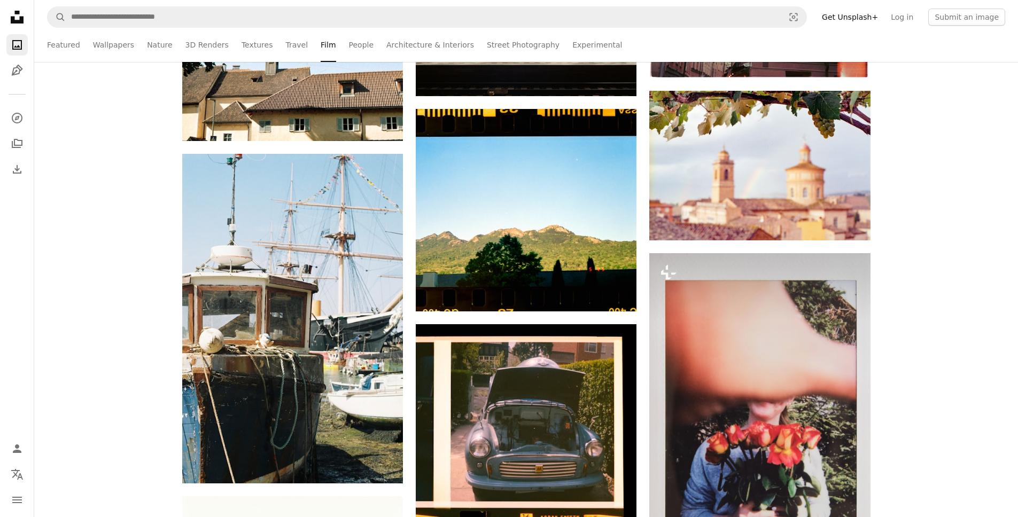
scroll to position [5073, 0]
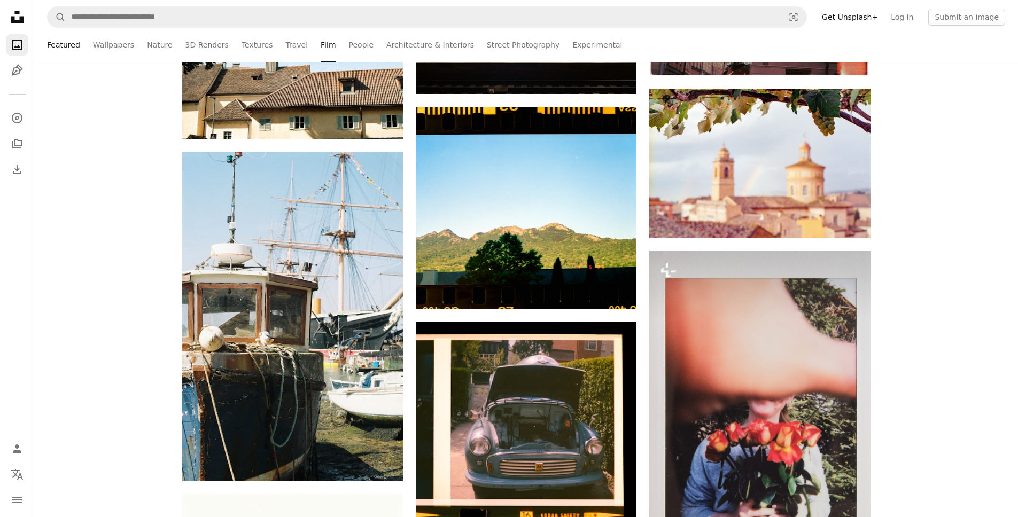
click at [72, 45] on link "Featured" at bounding box center [63, 45] width 33 height 34
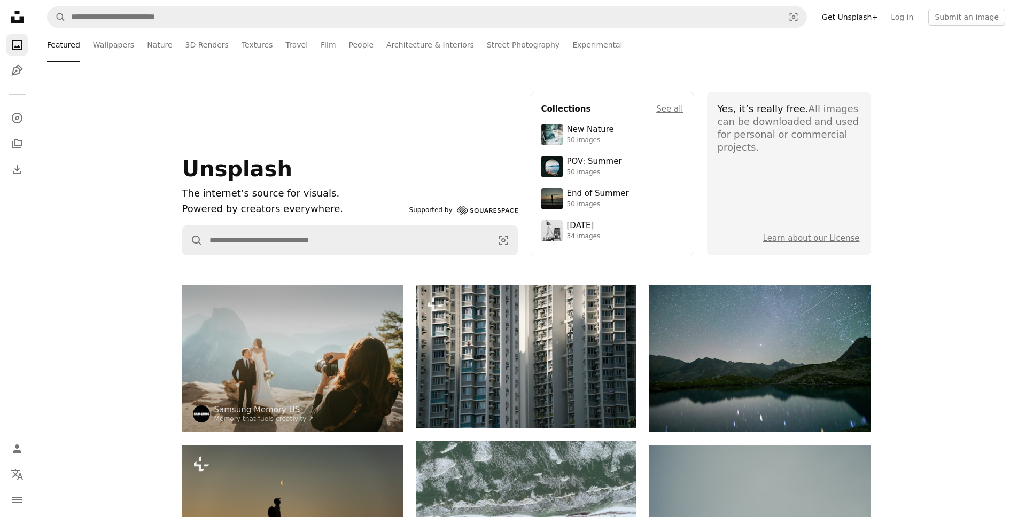
drag, startPoint x: 913, startPoint y: 274, endPoint x: 912, endPoint y: 308, distance: 33.7
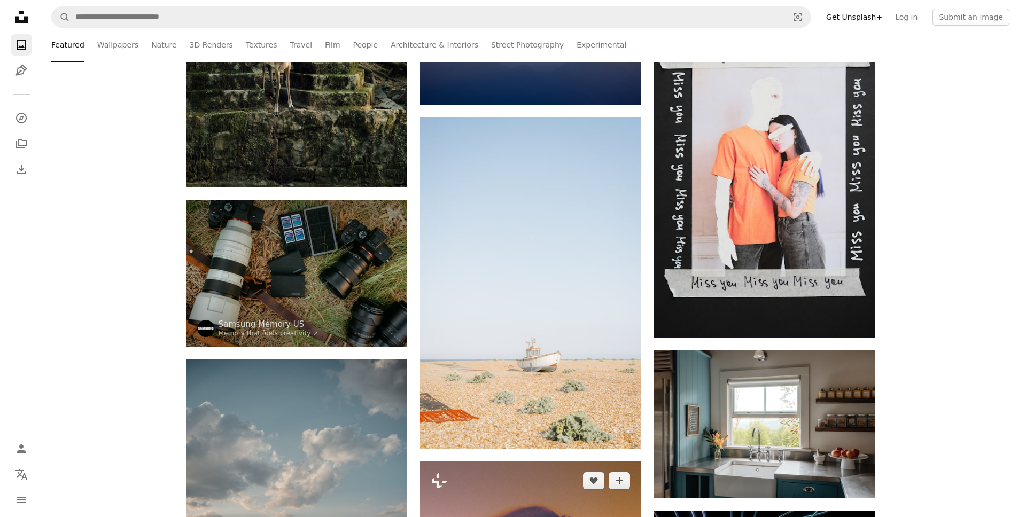
scroll to position [17988, 0]
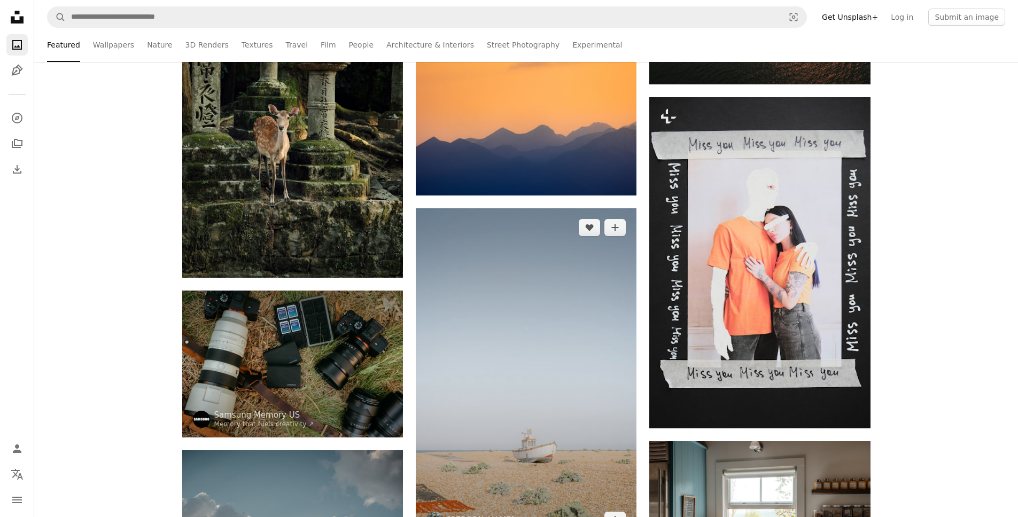
click at [550, 355] on img at bounding box center [526, 373] width 221 height 331
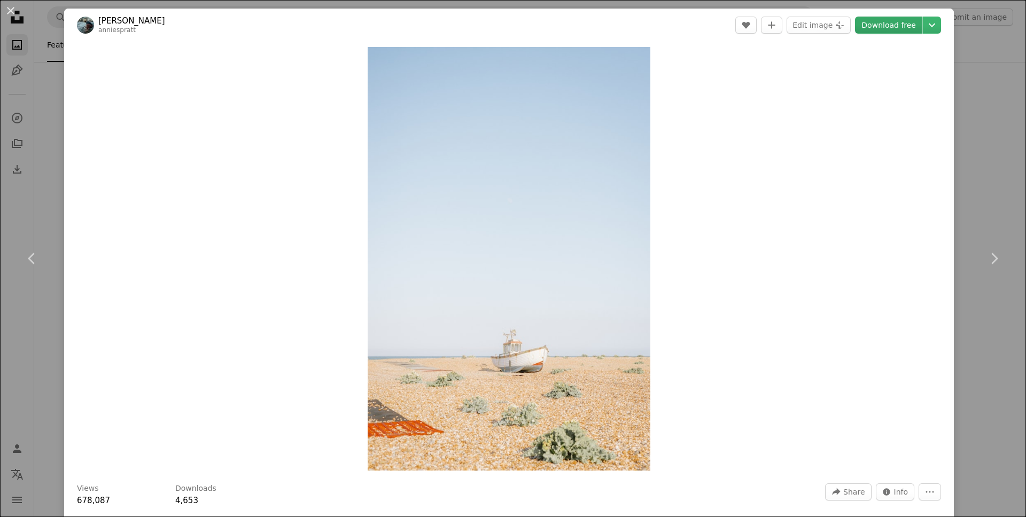
click at [887, 27] on link "Download free" at bounding box center [888, 25] width 67 height 17
